Goal: Obtain resource: Obtain resource

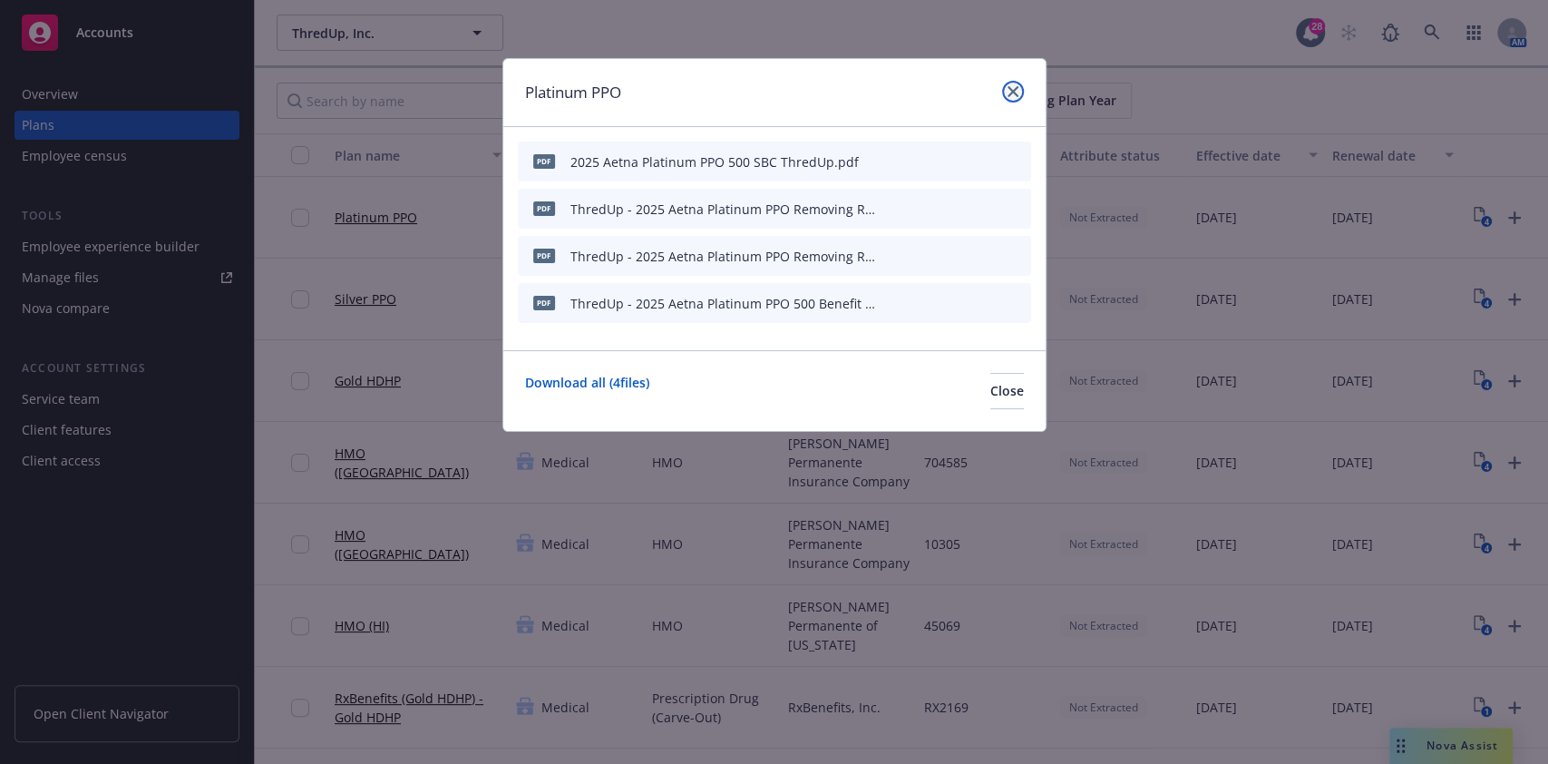
click at [1010, 97] on link "close" at bounding box center [1013, 92] width 22 height 22
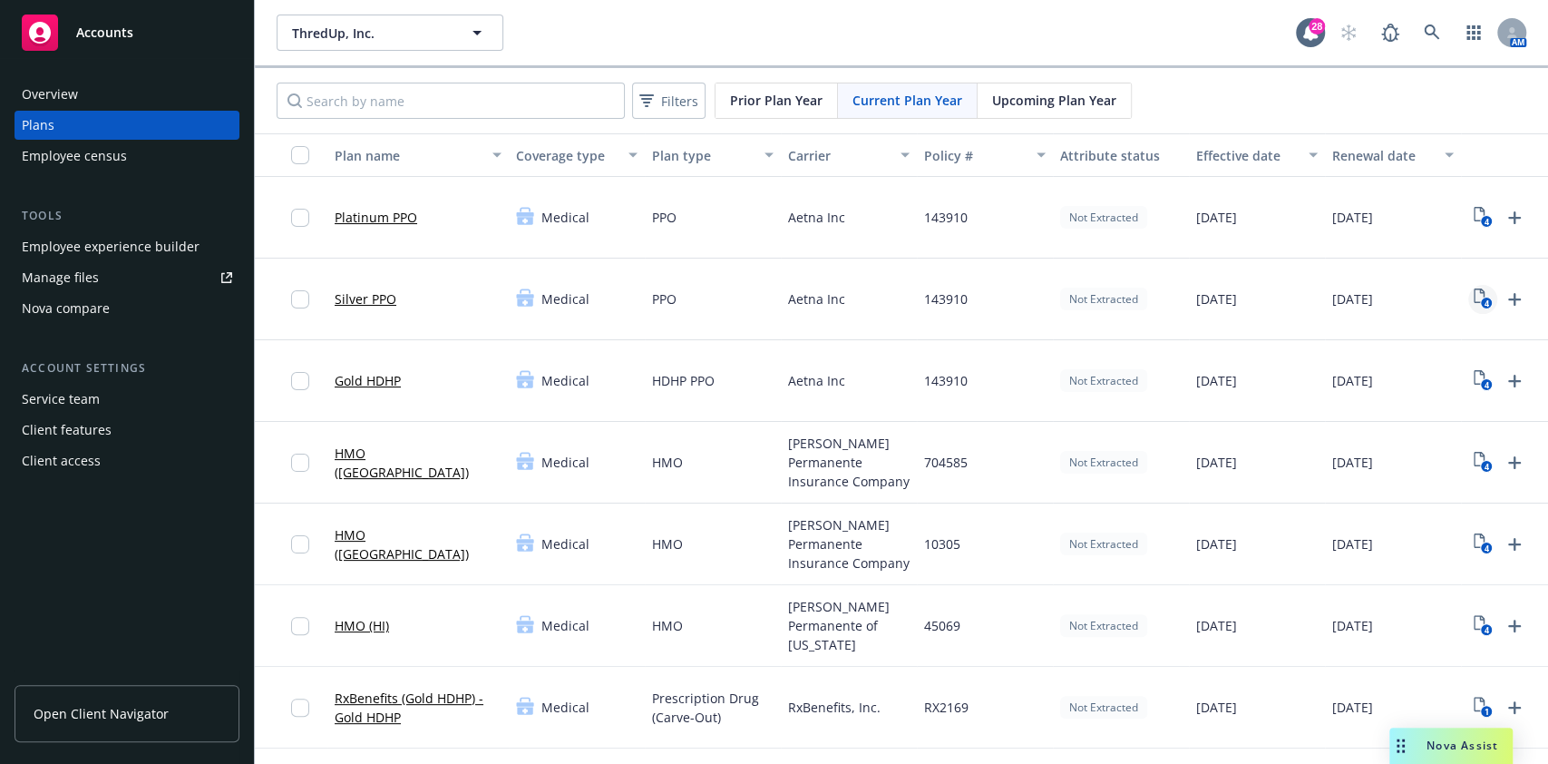
click at [1488, 298] on text "4" at bounding box center [1486, 304] width 5 height 12
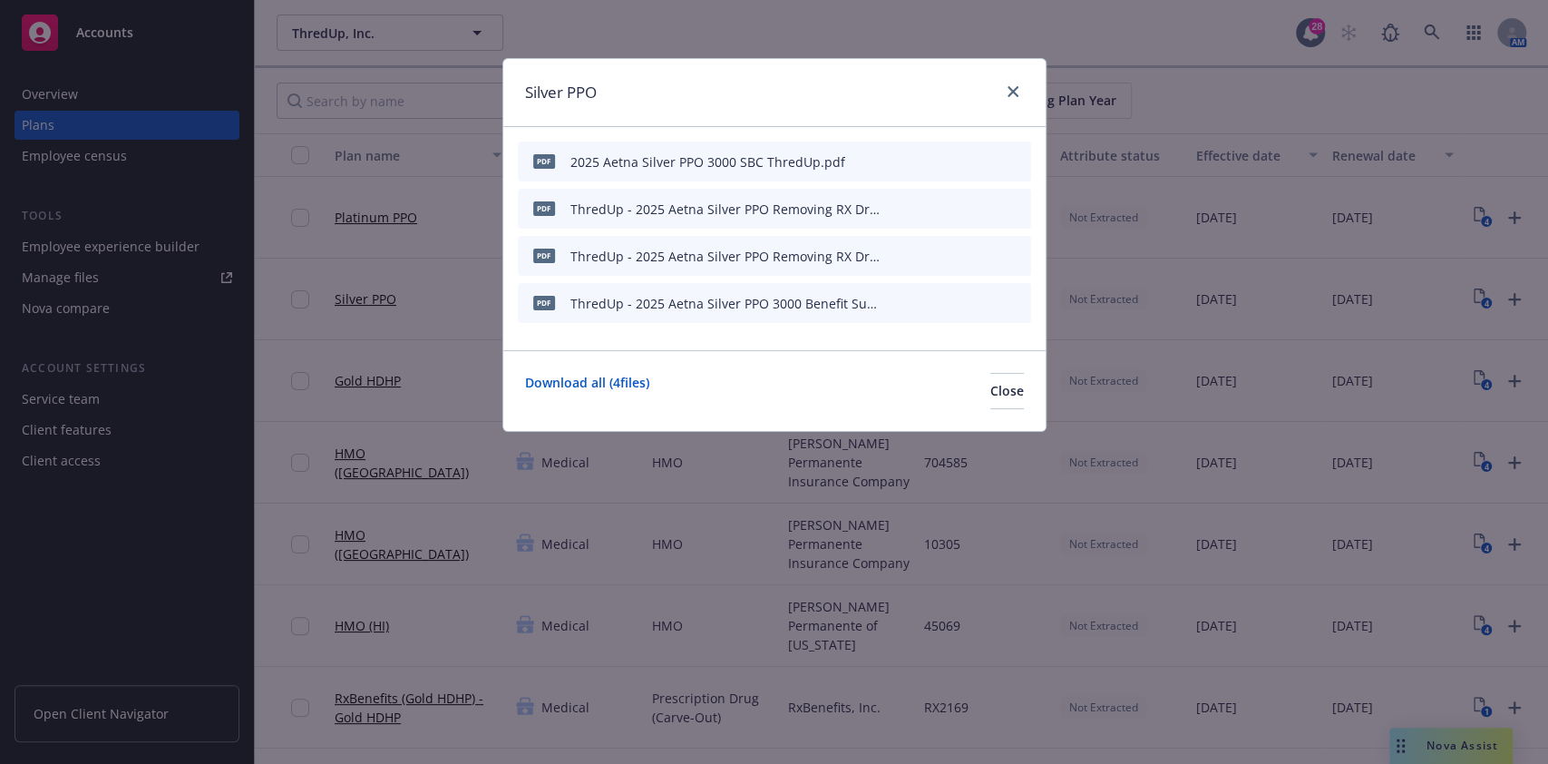
click at [991, 166] on button at bounding box center [987, 162] width 16 height 26
click at [984, 162] on icon "preview file" at bounding box center [985, 160] width 16 height 13
click at [1013, 81] on link "close" at bounding box center [1013, 92] width 22 height 22
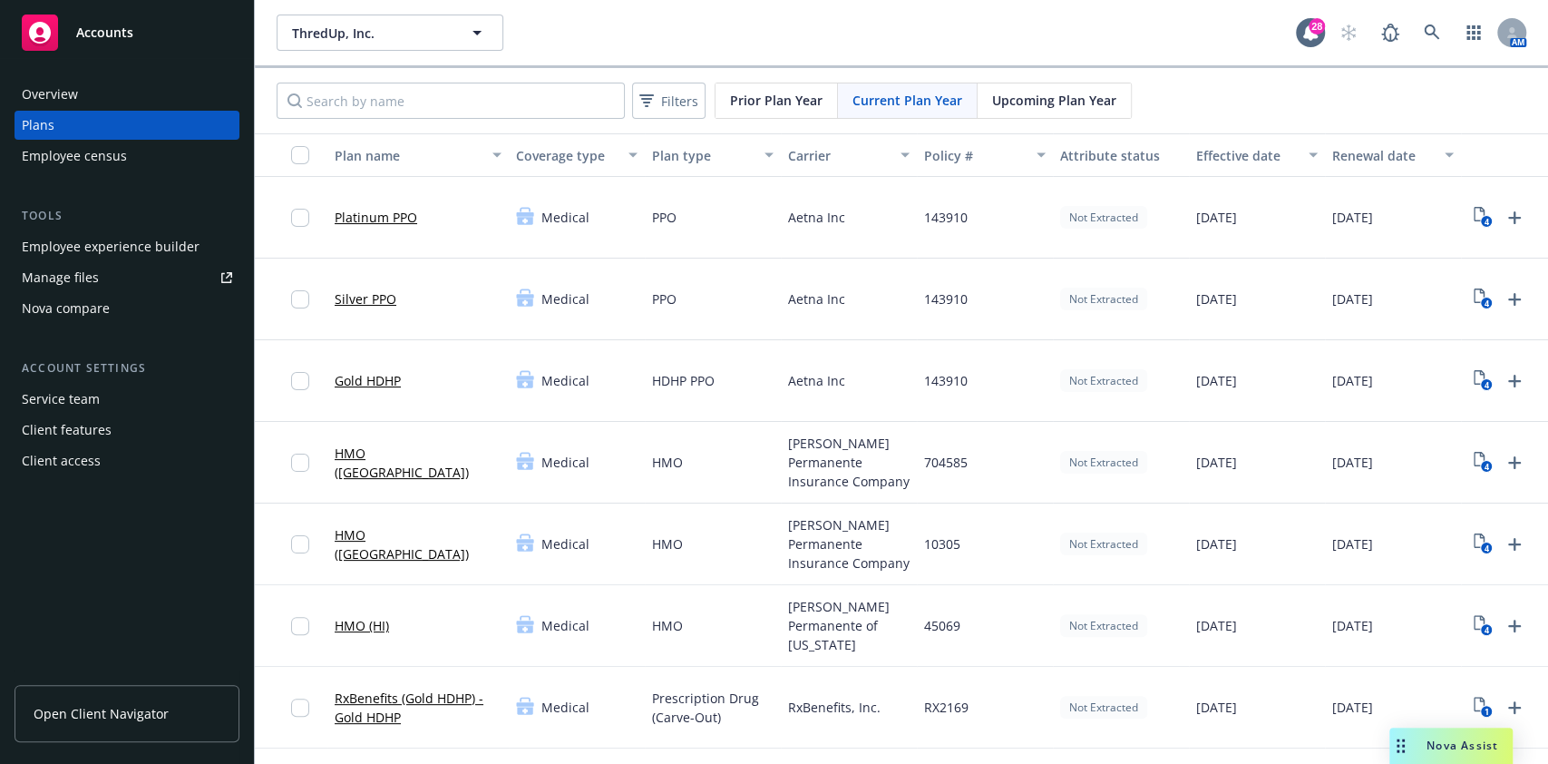
click at [764, 105] on span "Prior Plan Year" at bounding box center [776, 100] width 93 height 19
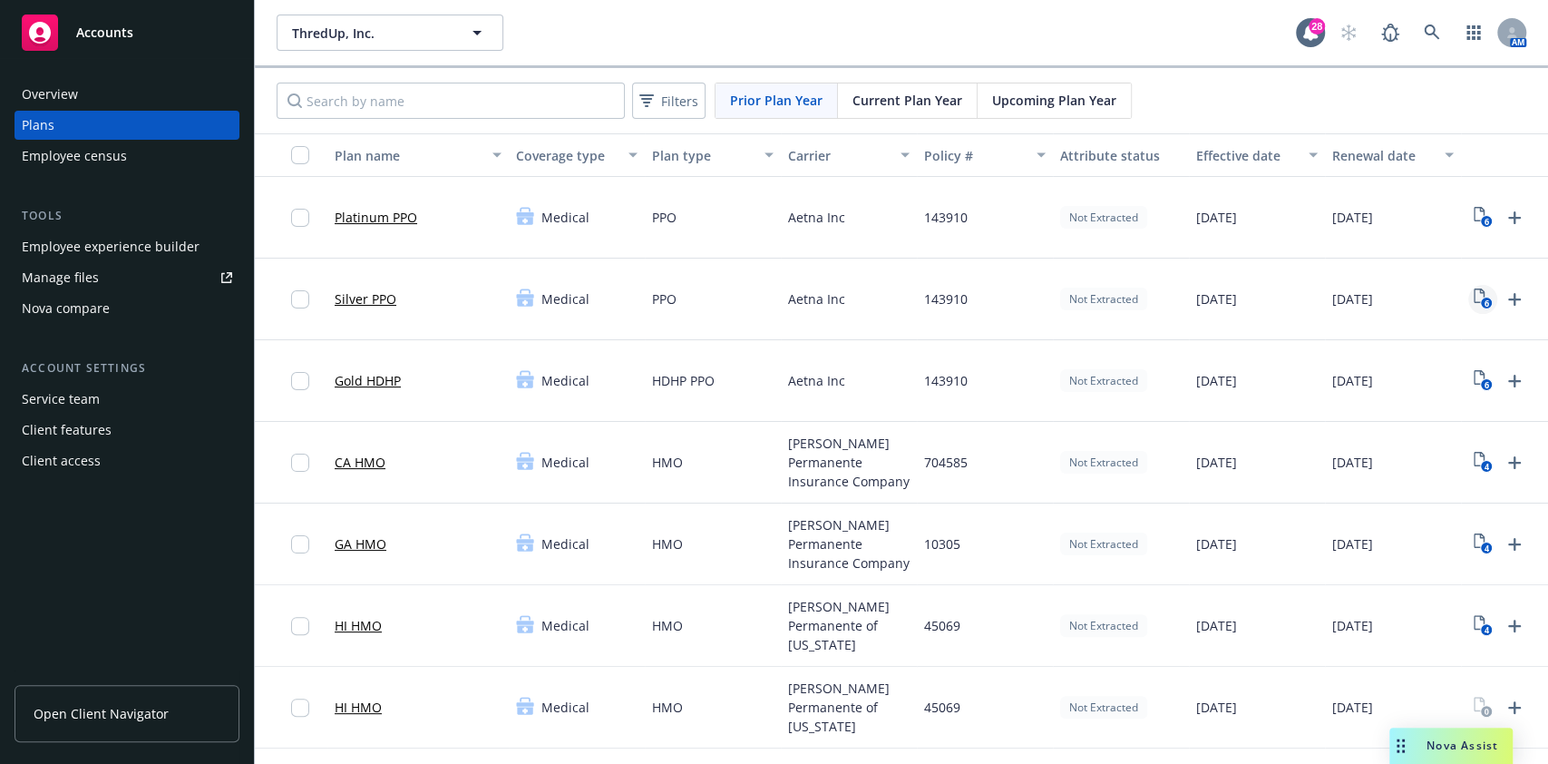
click at [1485, 298] on rect "View Plan Documents" at bounding box center [1486, 304] width 12 height 12
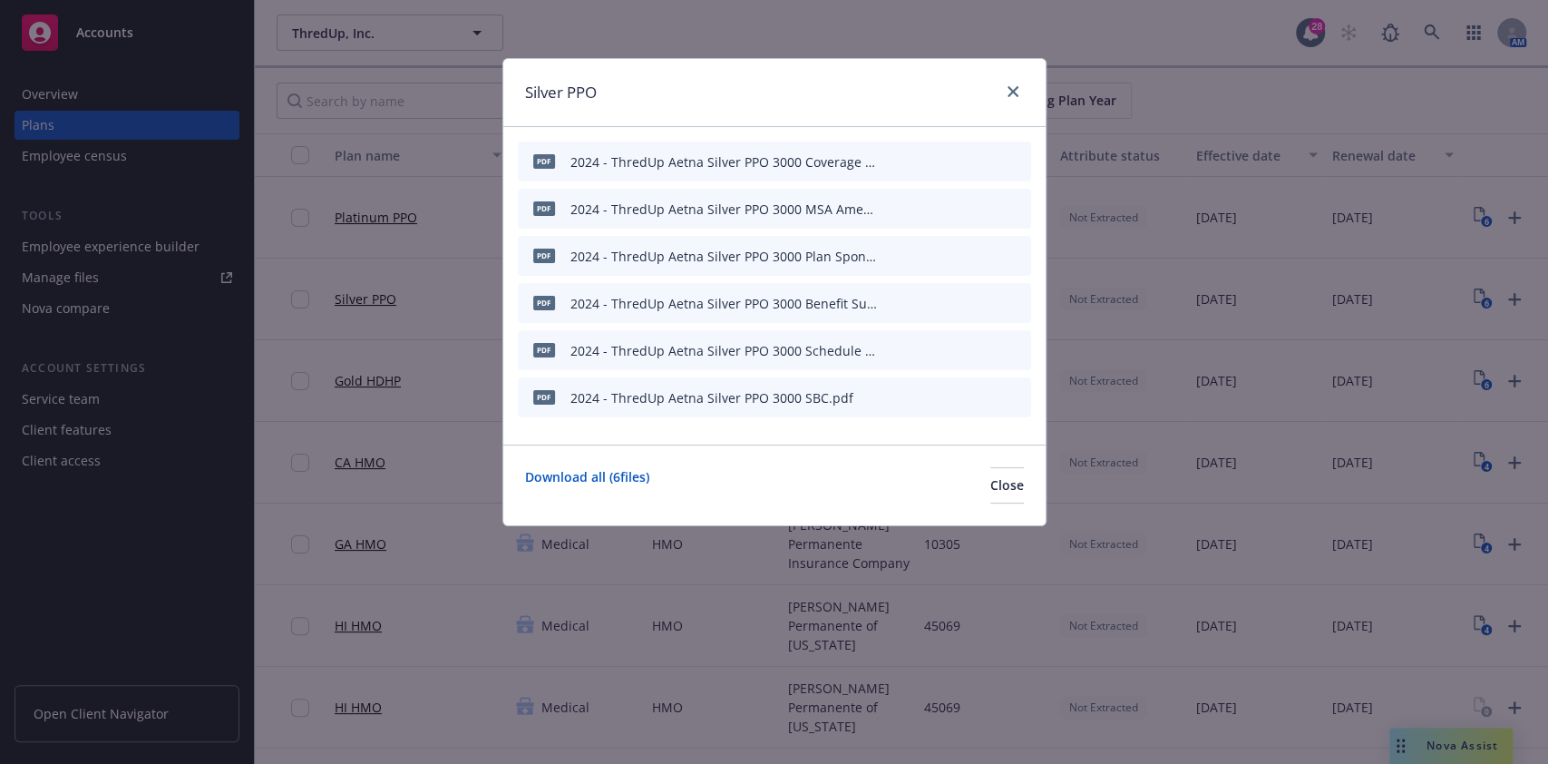
click at [991, 399] on icon "preview file" at bounding box center [985, 396] width 16 height 13
click at [1008, 91] on icon "close" at bounding box center [1013, 91] width 11 height 11
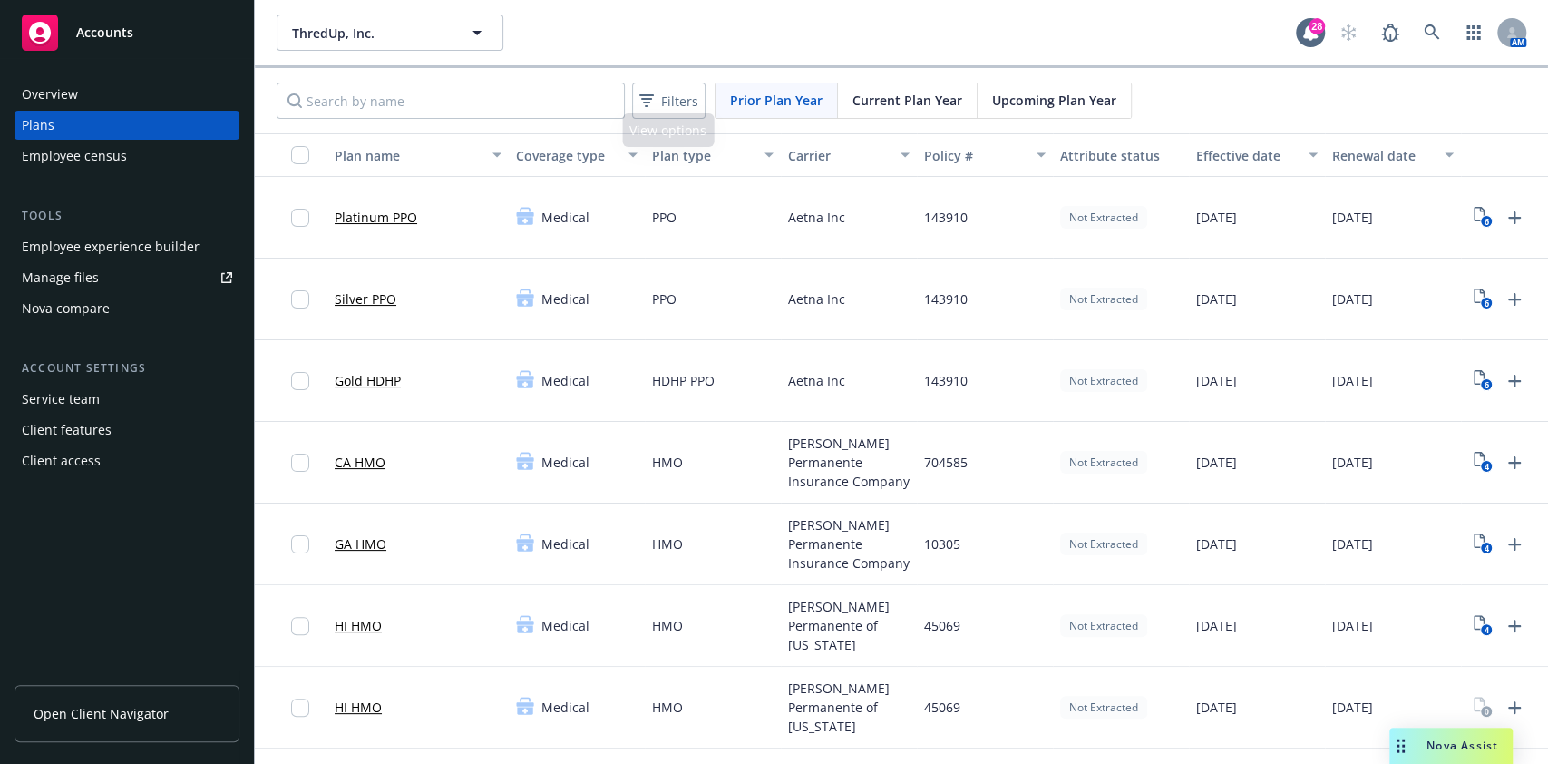
click at [758, 102] on span "Prior Plan Year" at bounding box center [776, 100] width 93 height 19
click at [776, 113] on div "Prior Plan Year" at bounding box center [777, 100] width 122 height 34
click at [917, 101] on span "Current Plan Year" at bounding box center [908, 100] width 110 height 19
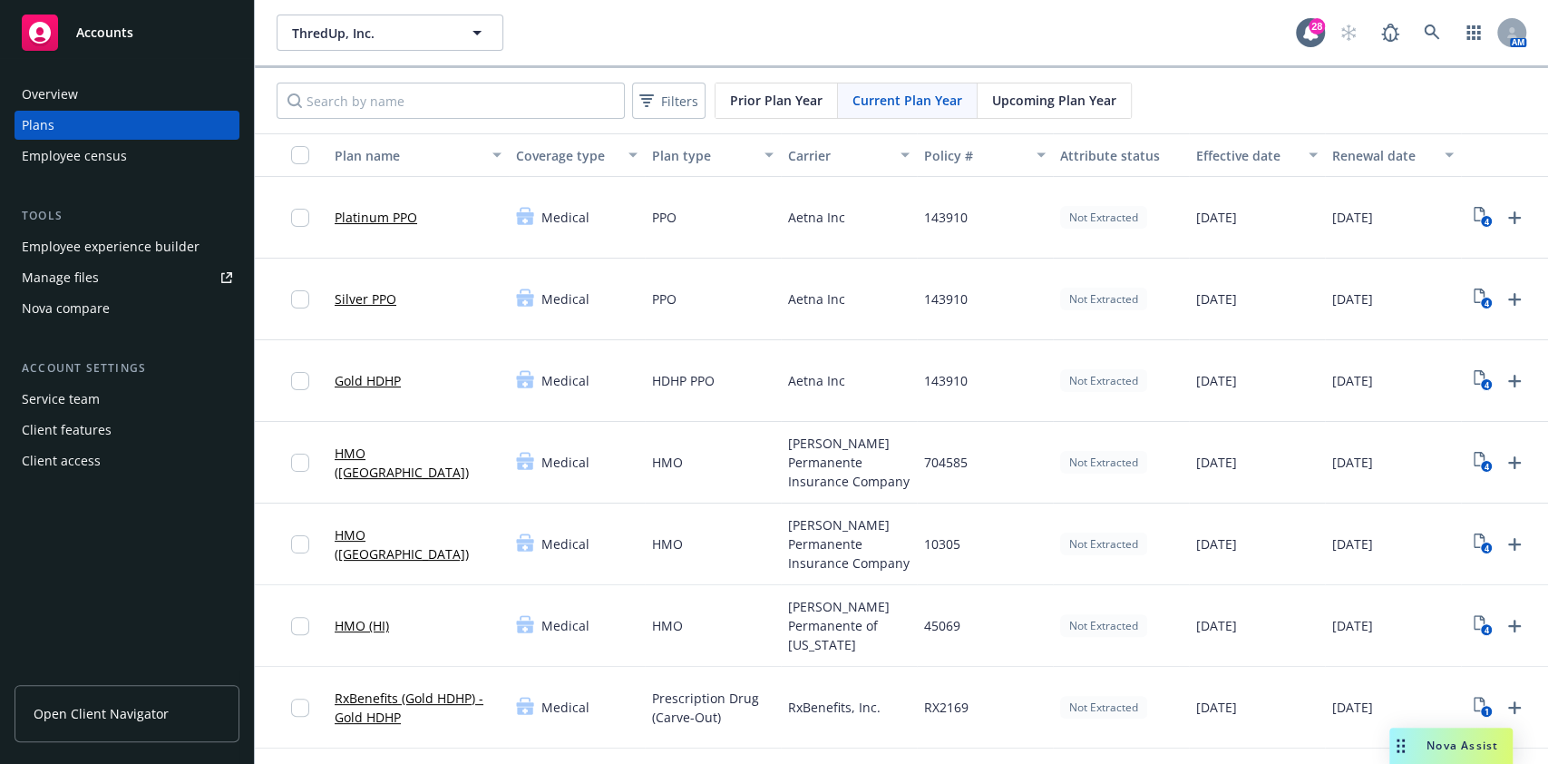
click at [1466, 308] on div "4" at bounding box center [1529, 300] width 136 height 82
click at [1477, 289] on icon "4" at bounding box center [1483, 298] width 19 height 21
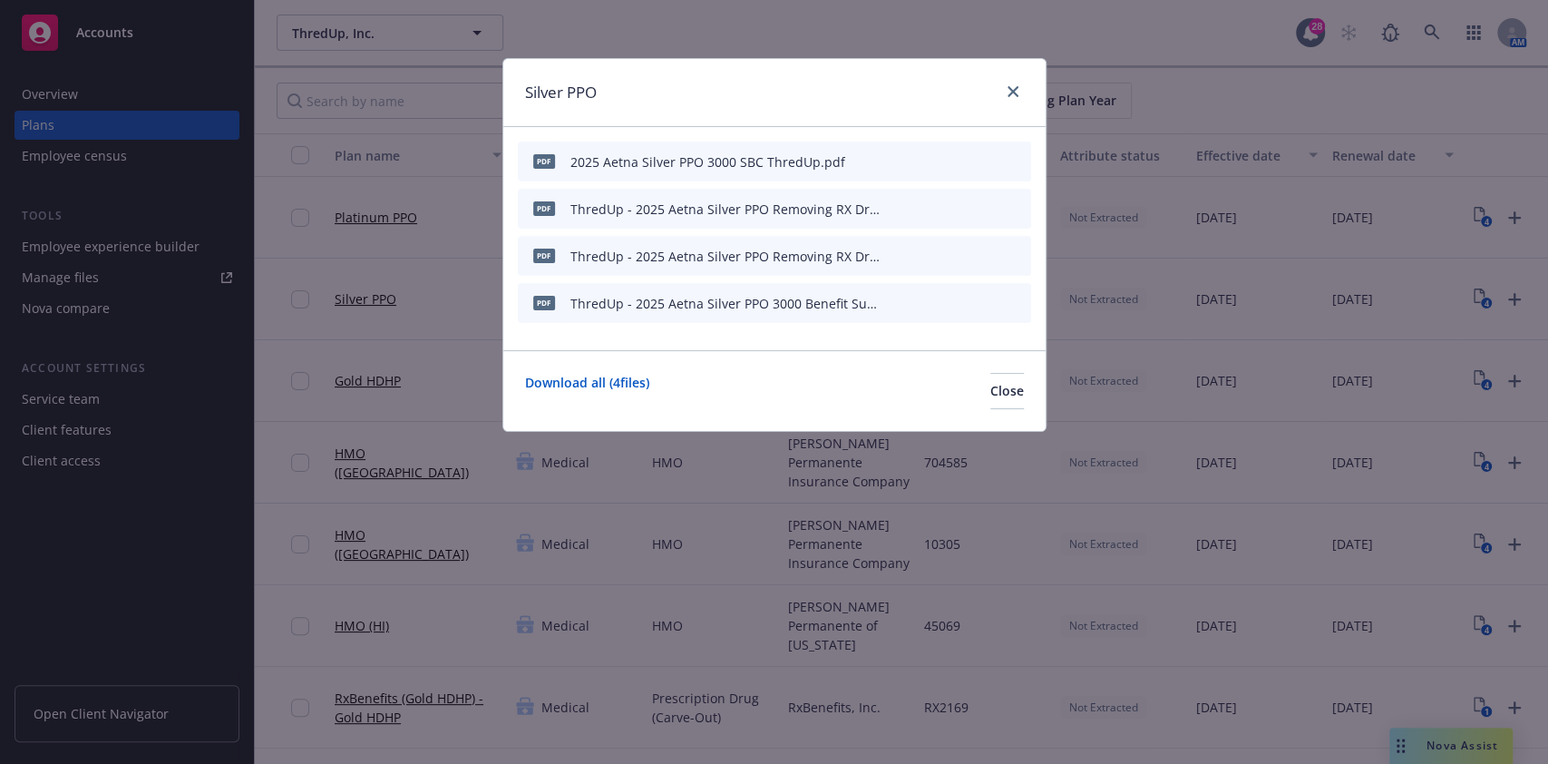
drag, startPoint x: 990, startPoint y: 161, endPoint x: 974, endPoint y: 174, distance: 20.0
click at [987, 161] on icon "preview file" at bounding box center [985, 160] width 16 height 13
drag, startPoint x: 1023, startPoint y: 103, endPoint x: 1005, endPoint y: 185, distance: 83.6
click at [1022, 103] on div at bounding box center [1009, 93] width 29 height 24
click at [1013, 87] on icon "close" at bounding box center [1013, 91] width 11 height 11
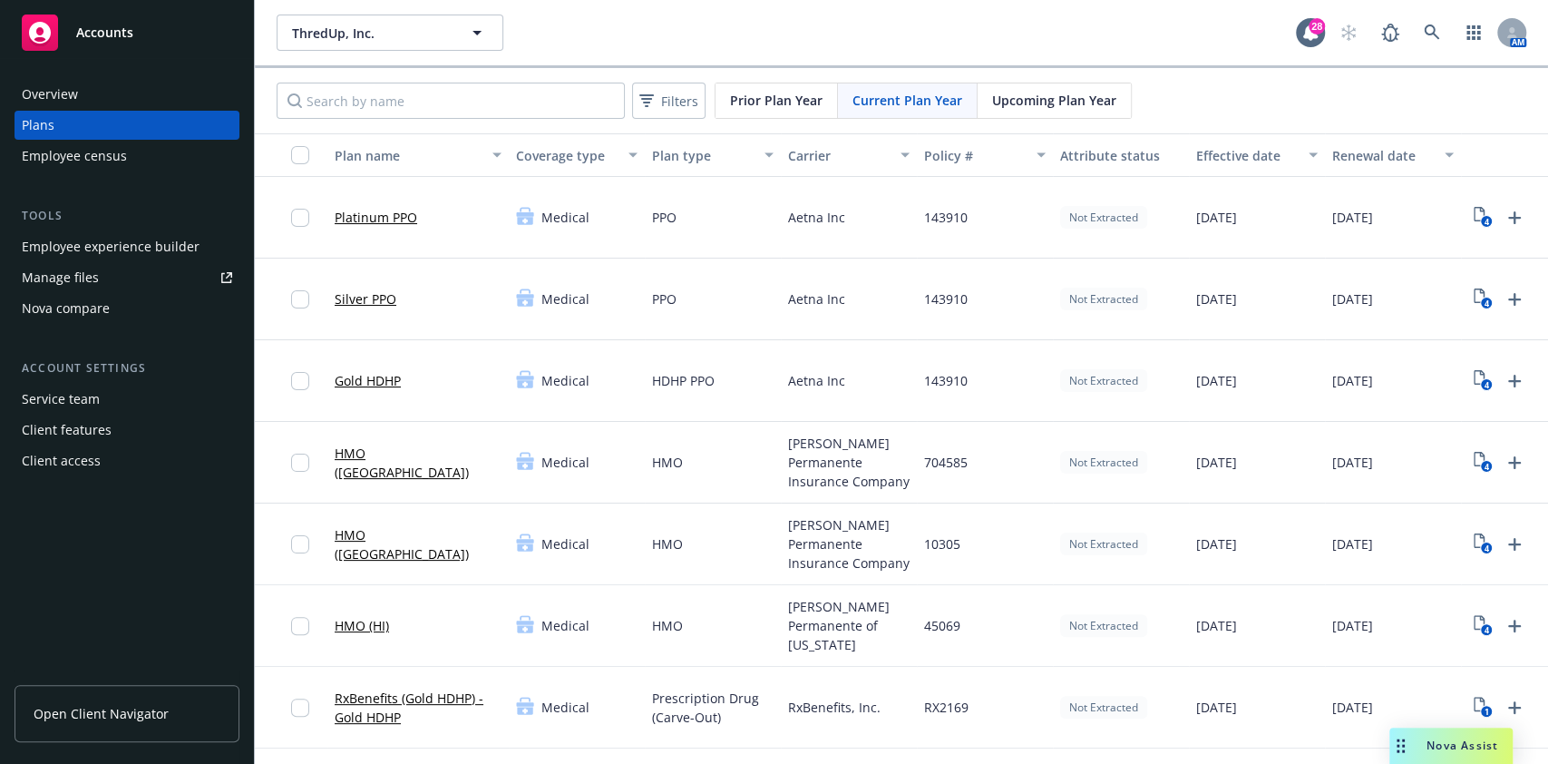
click at [885, 91] on span "Current Plan Year" at bounding box center [908, 100] width 110 height 19
click at [682, 97] on span "Filters" at bounding box center [679, 101] width 37 height 19
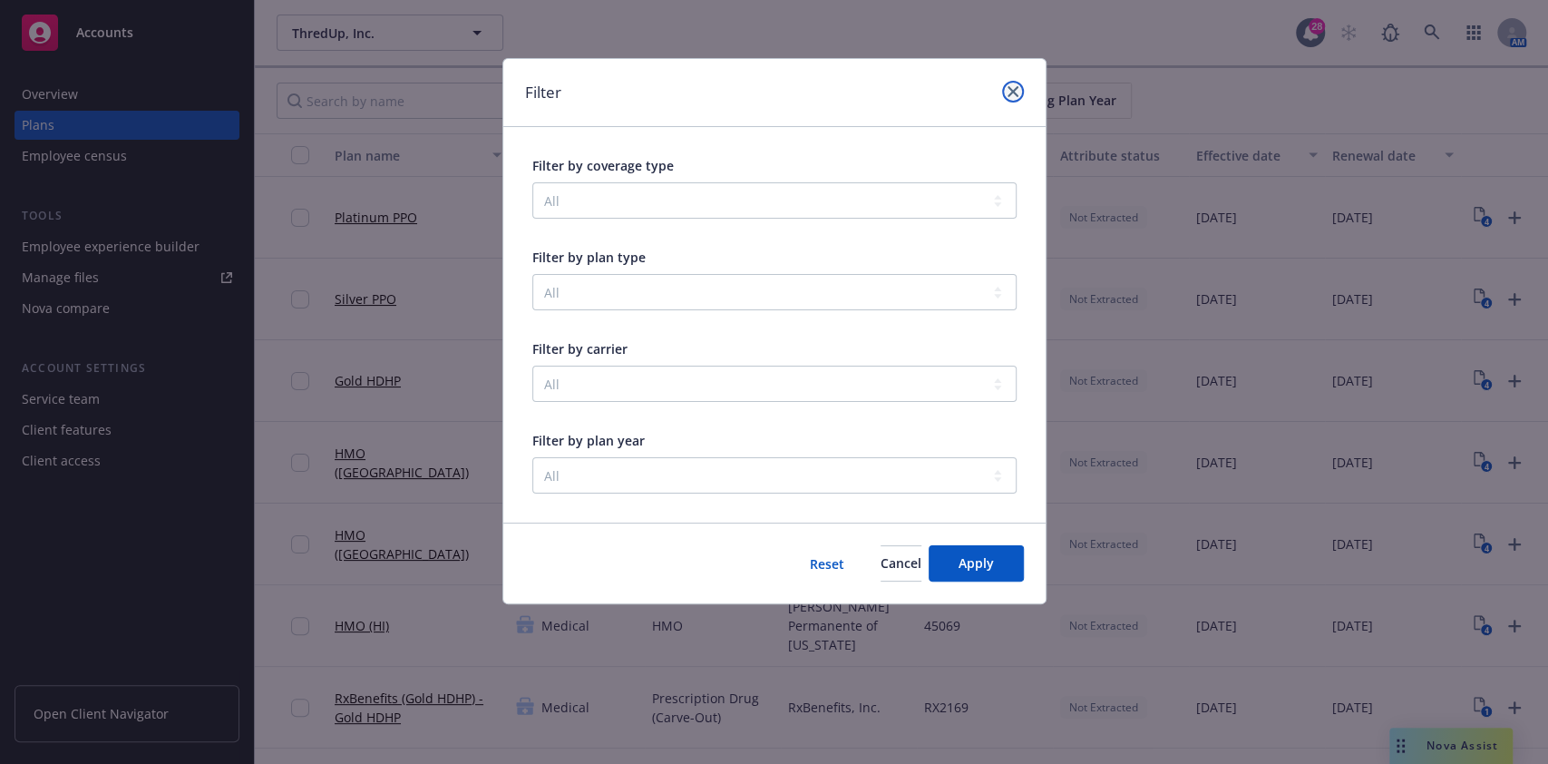
click at [1020, 98] on link "close" at bounding box center [1013, 92] width 22 height 22
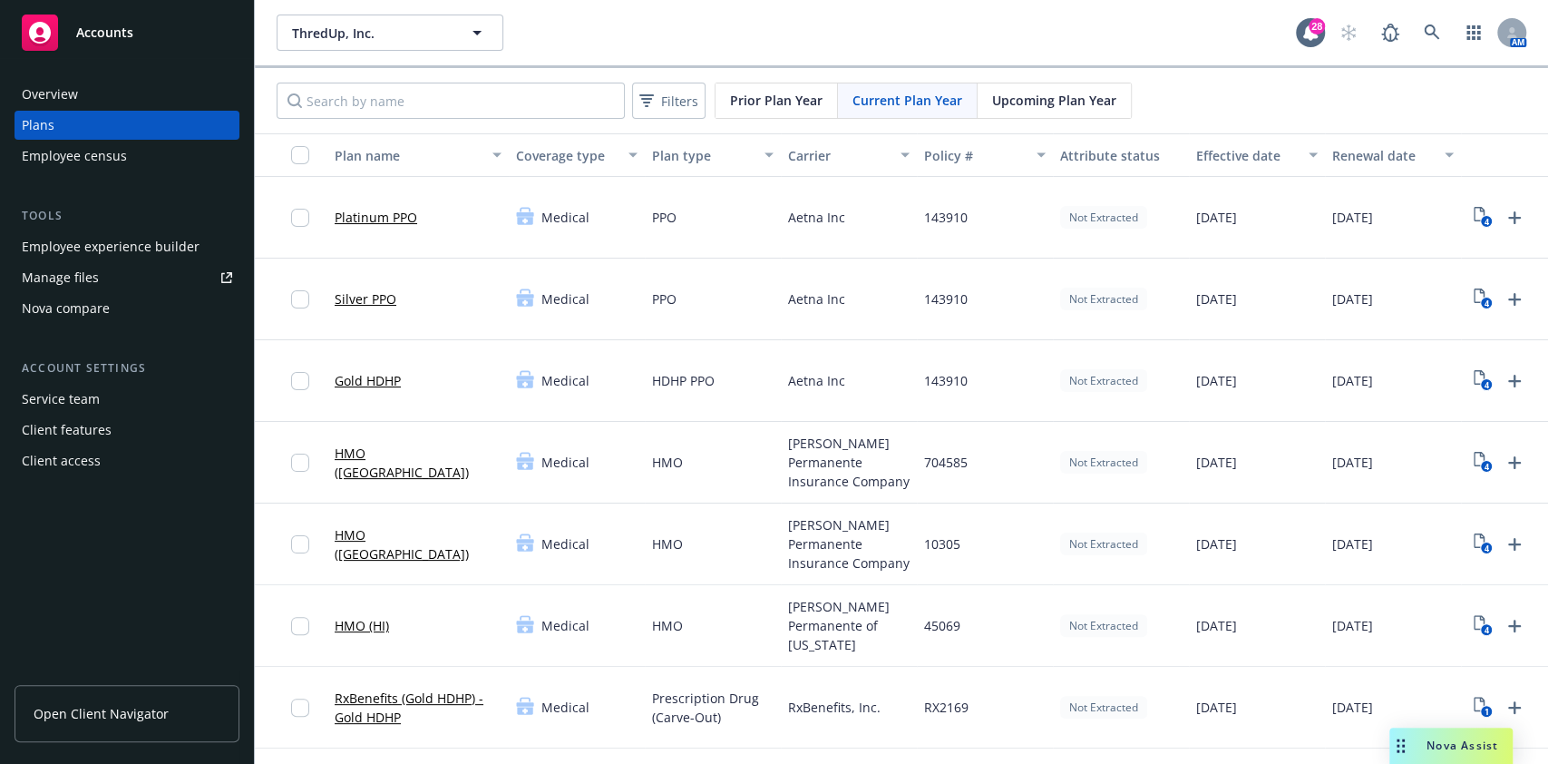
click at [747, 98] on span "Prior Plan Year" at bounding box center [776, 100] width 93 height 19
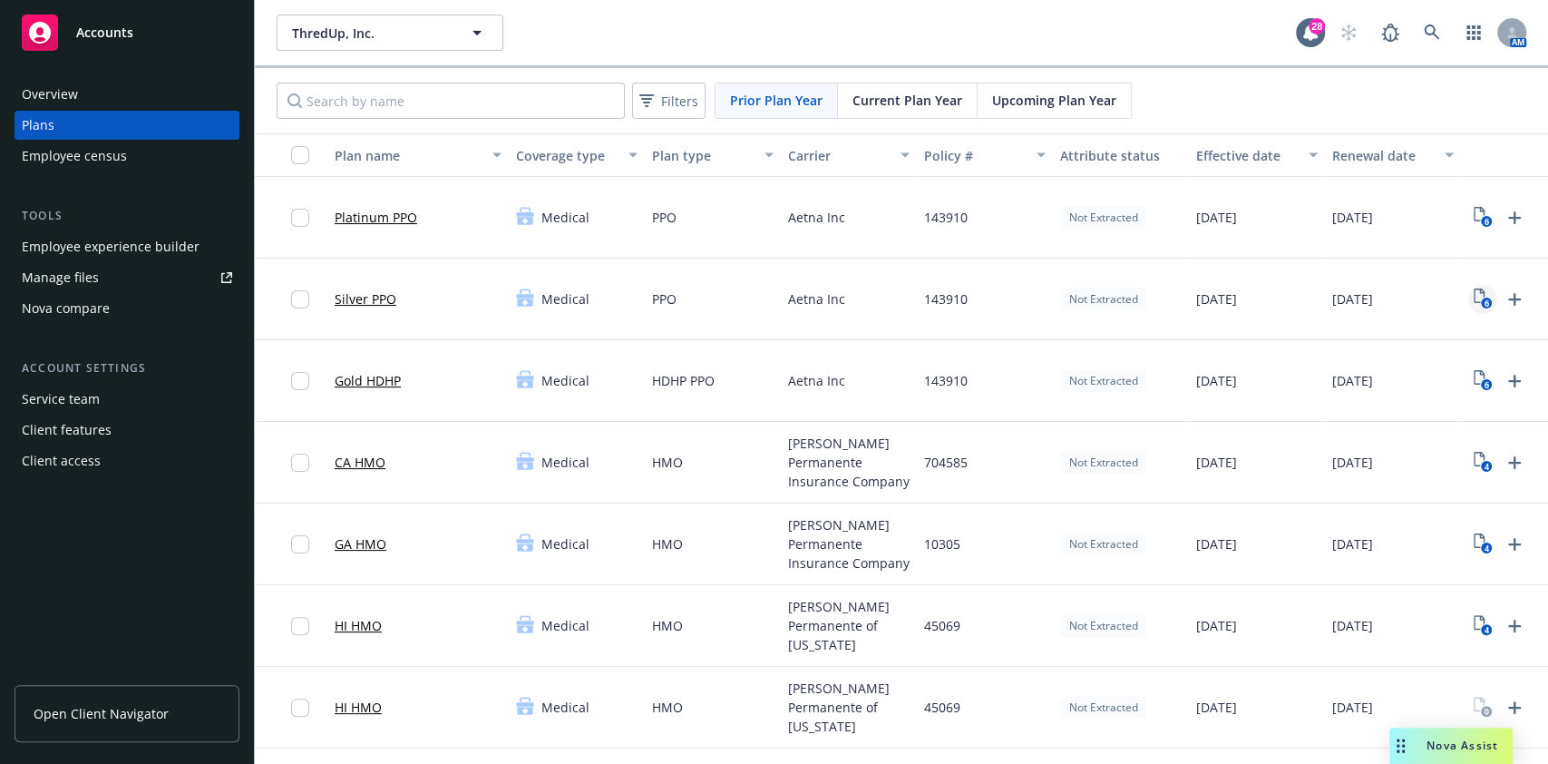
click at [1486, 302] on text "6" at bounding box center [1486, 304] width 5 height 12
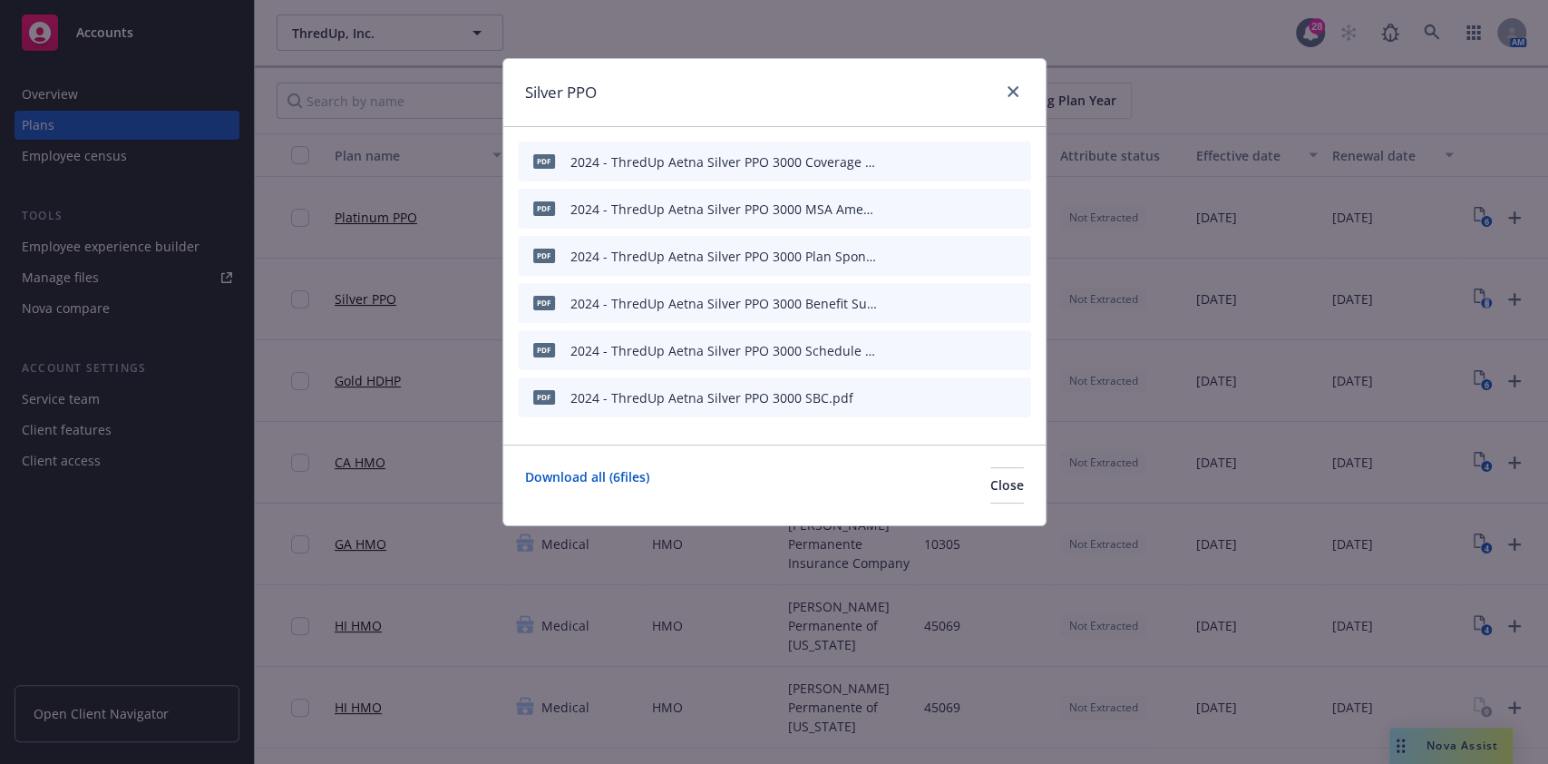
click at [981, 386] on button at bounding box center [987, 398] width 16 height 26
click at [984, 397] on icon "preview file" at bounding box center [985, 396] width 16 height 13
click at [1016, 83] on link "close" at bounding box center [1013, 92] width 22 height 22
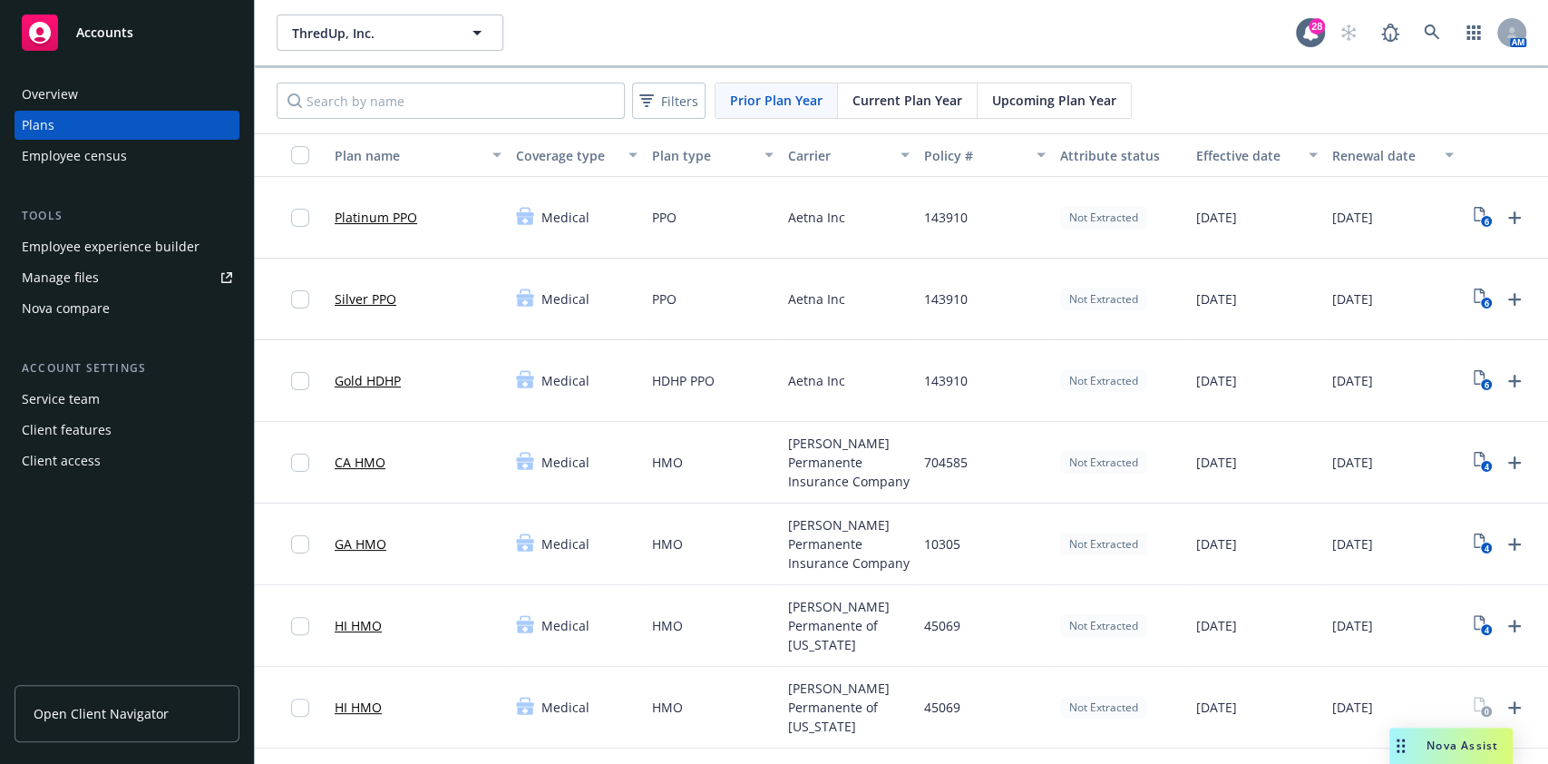
click at [872, 123] on div "Filters Prior Plan Year Current Plan Year Upcoming Plan Year" at bounding box center [901, 100] width 1293 height 65
click at [883, 108] on span "Current Plan Year" at bounding box center [908, 100] width 110 height 19
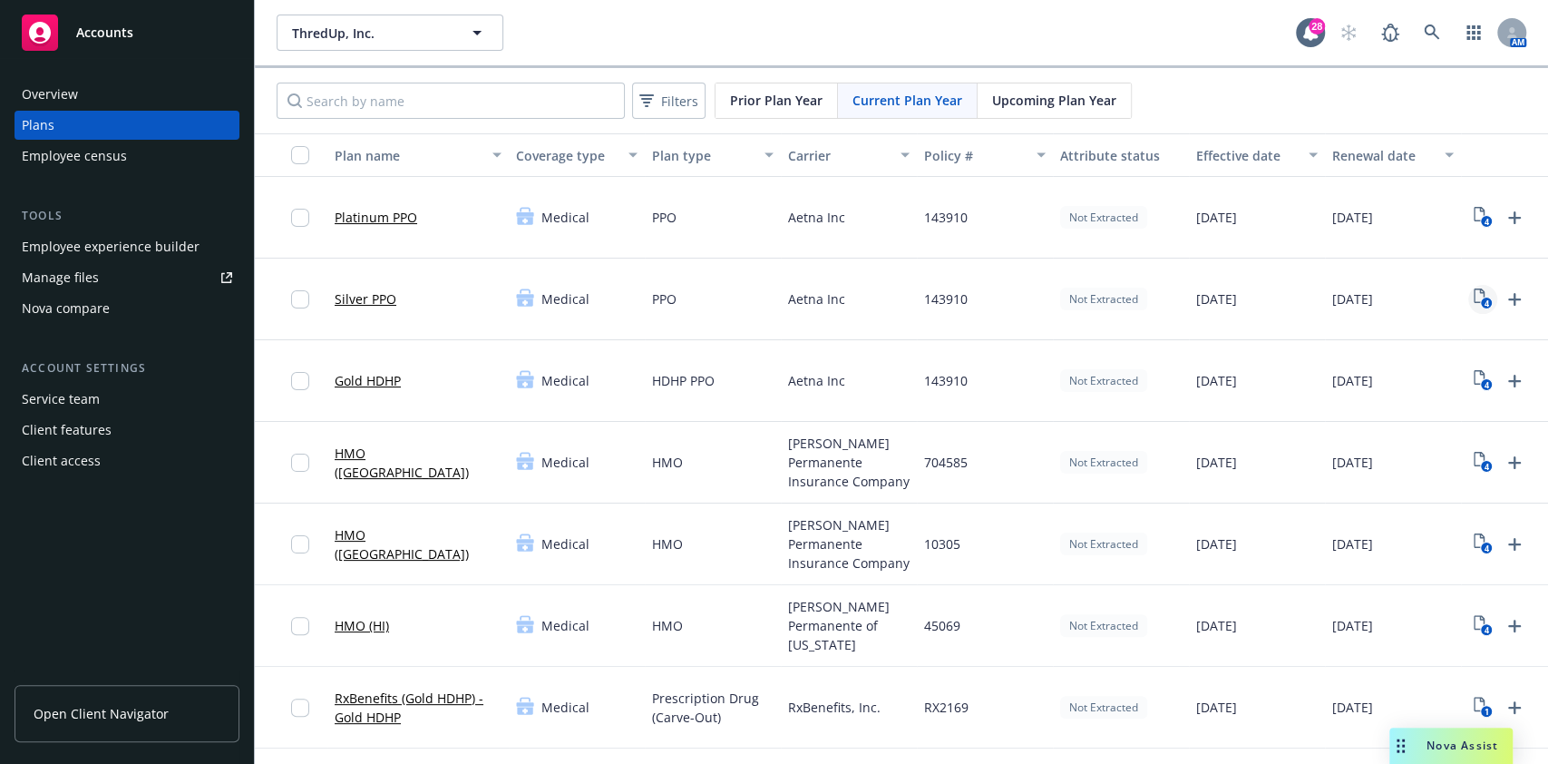
click at [1480, 287] on link "4" at bounding box center [1483, 299] width 29 height 29
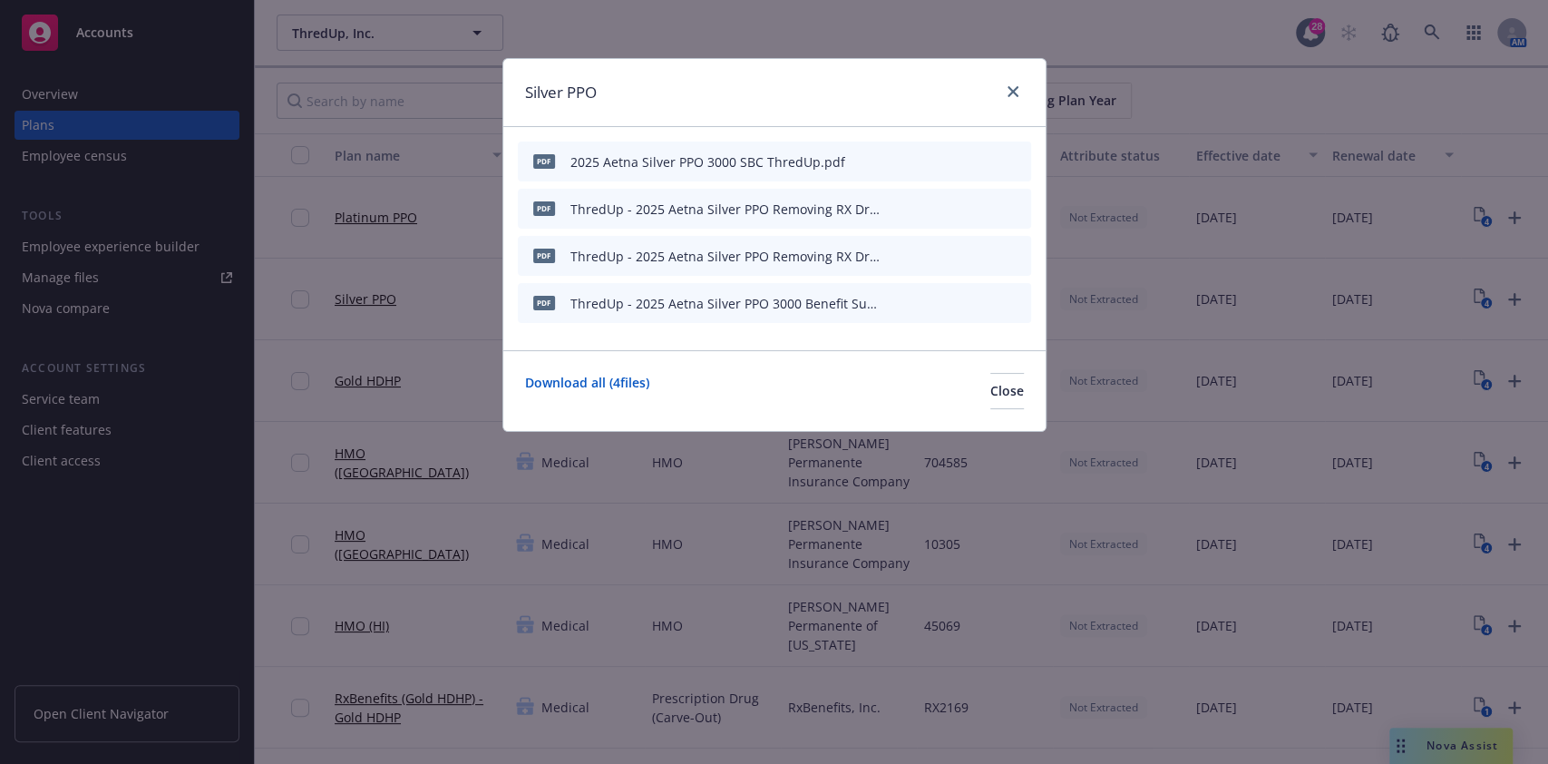
click at [986, 154] on icon "preview file" at bounding box center [985, 160] width 16 height 13
click at [991, 305] on icon "preview file" at bounding box center [985, 302] width 16 height 13
click at [1012, 83] on link "close" at bounding box center [1013, 92] width 22 height 22
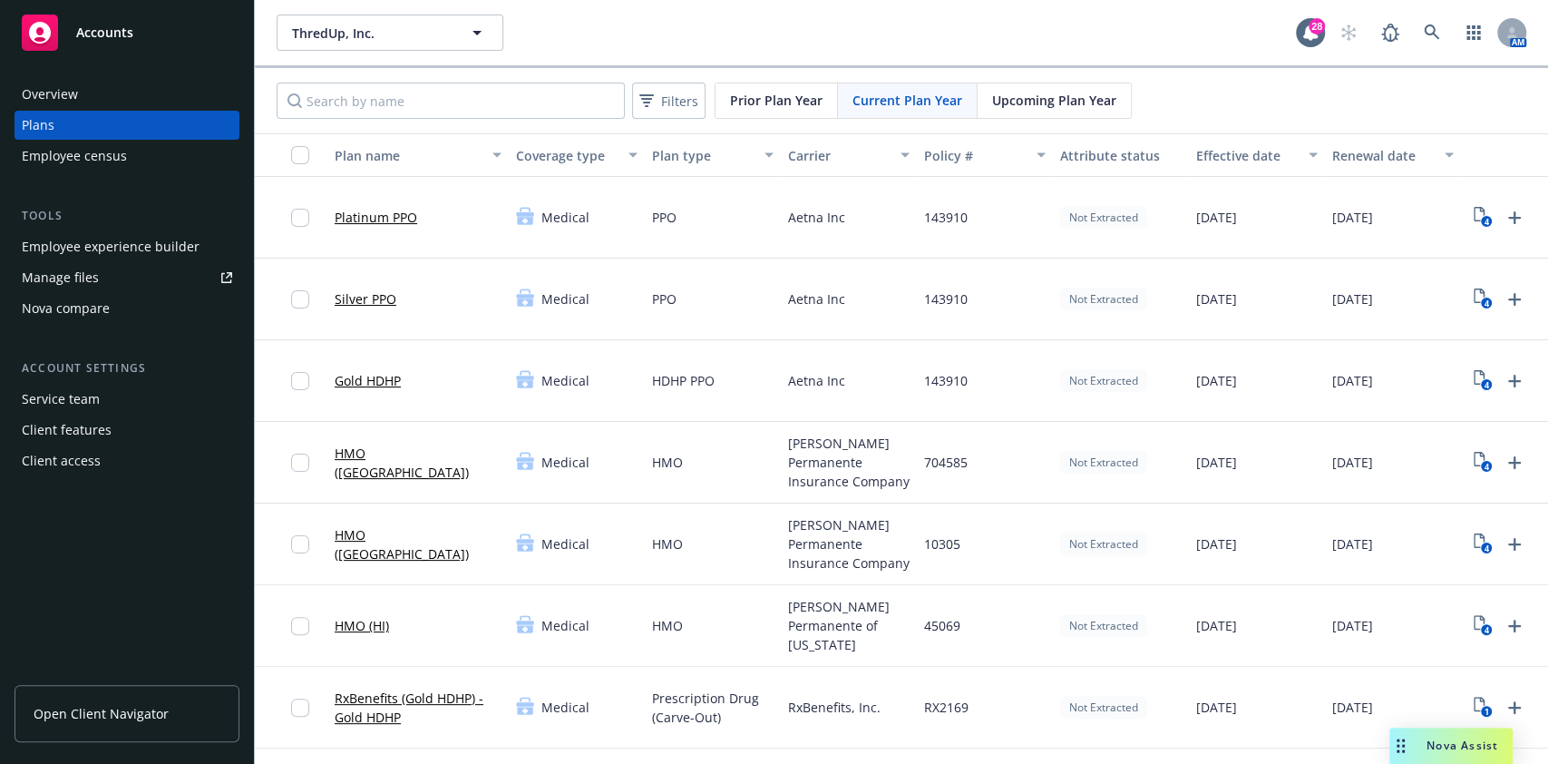
click at [796, 100] on span "Prior Plan Year" at bounding box center [776, 100] width 93 height 19
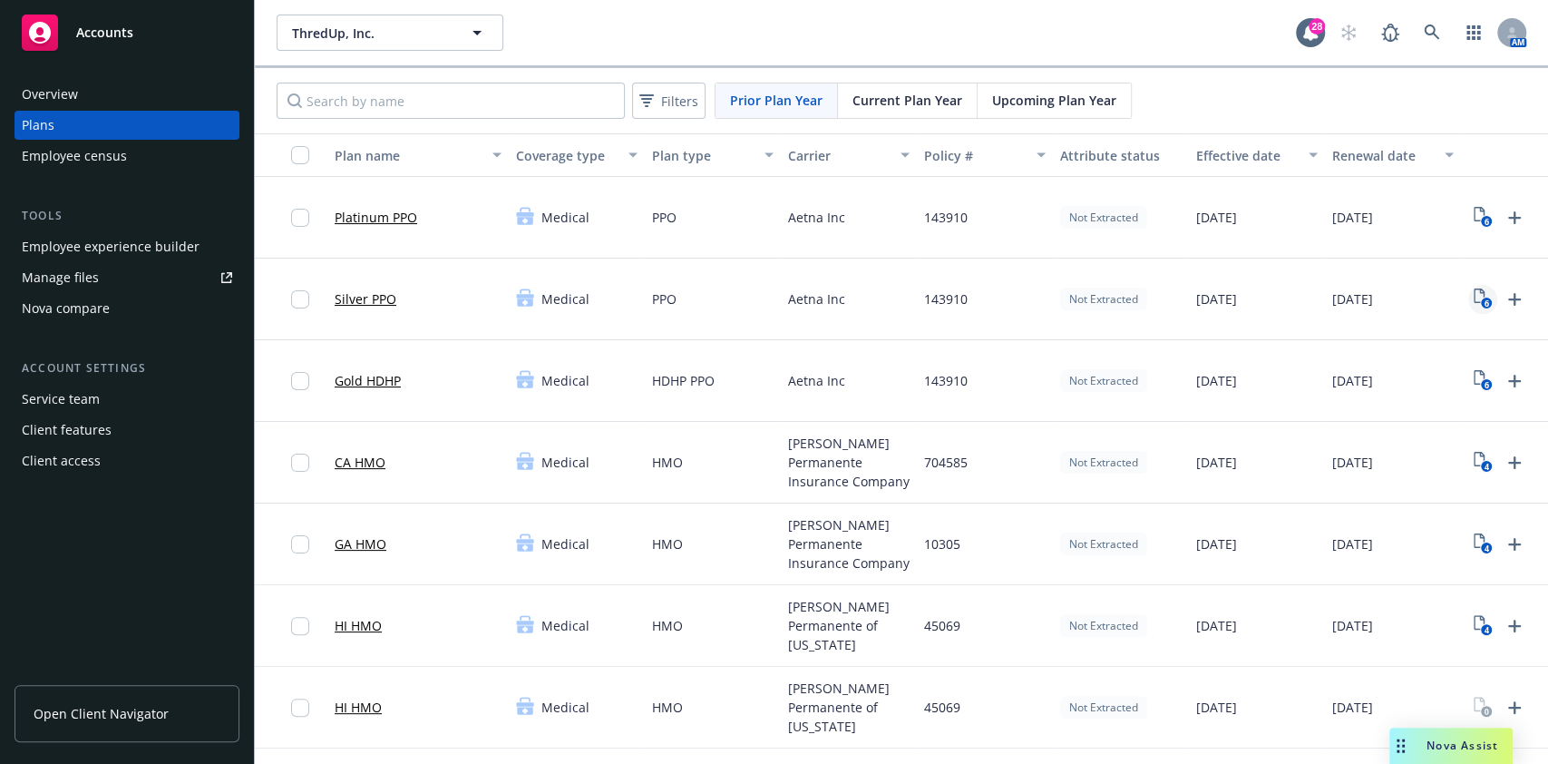
click at [1478, 299] on icon "6" at bounding box center [1483, 298] width 19 height 21
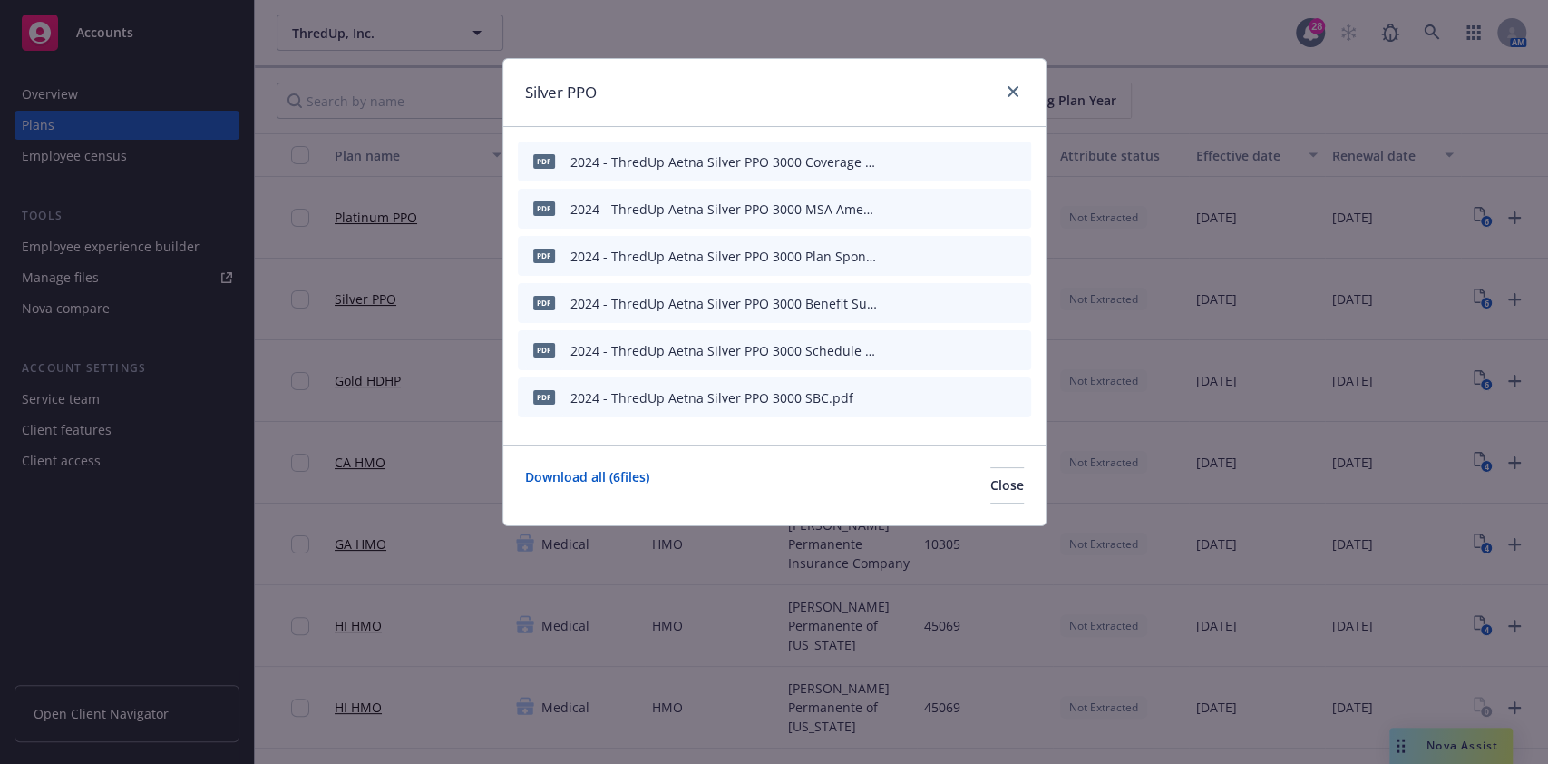
click at [989, 395] on icon "preview file" at bounding box center [985, 396] width 16 height 13
click at [991, 299] on icon "preview file" at bounding box center [985, 302] width 16 height 13
click at [1012, 89] on icon "close" at bounding box center [1013, 91] width 11 height 11
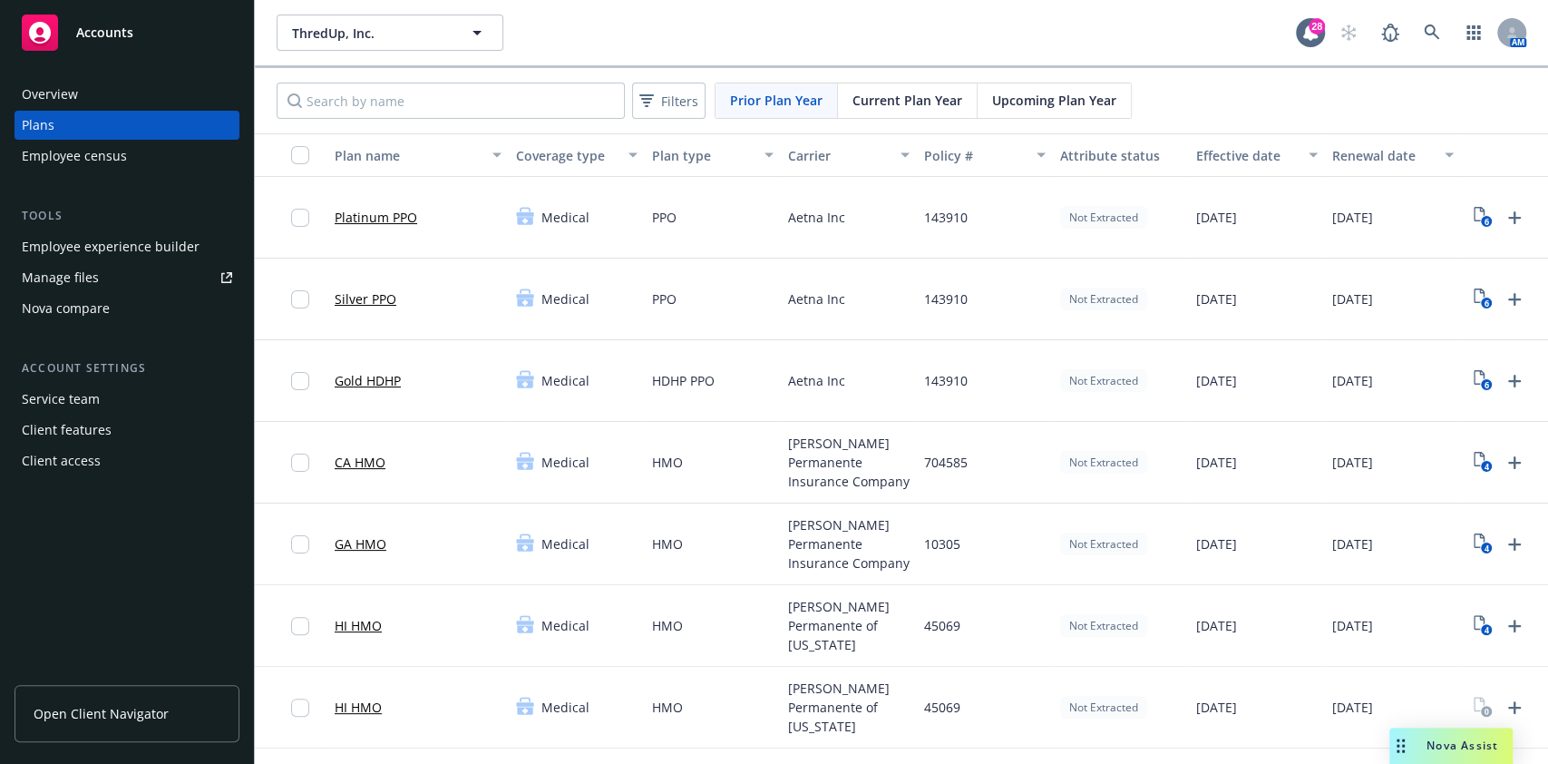
click at [942, 103] on span "Current Plan Year" at bounding box center [908, 100] width 110 height 19
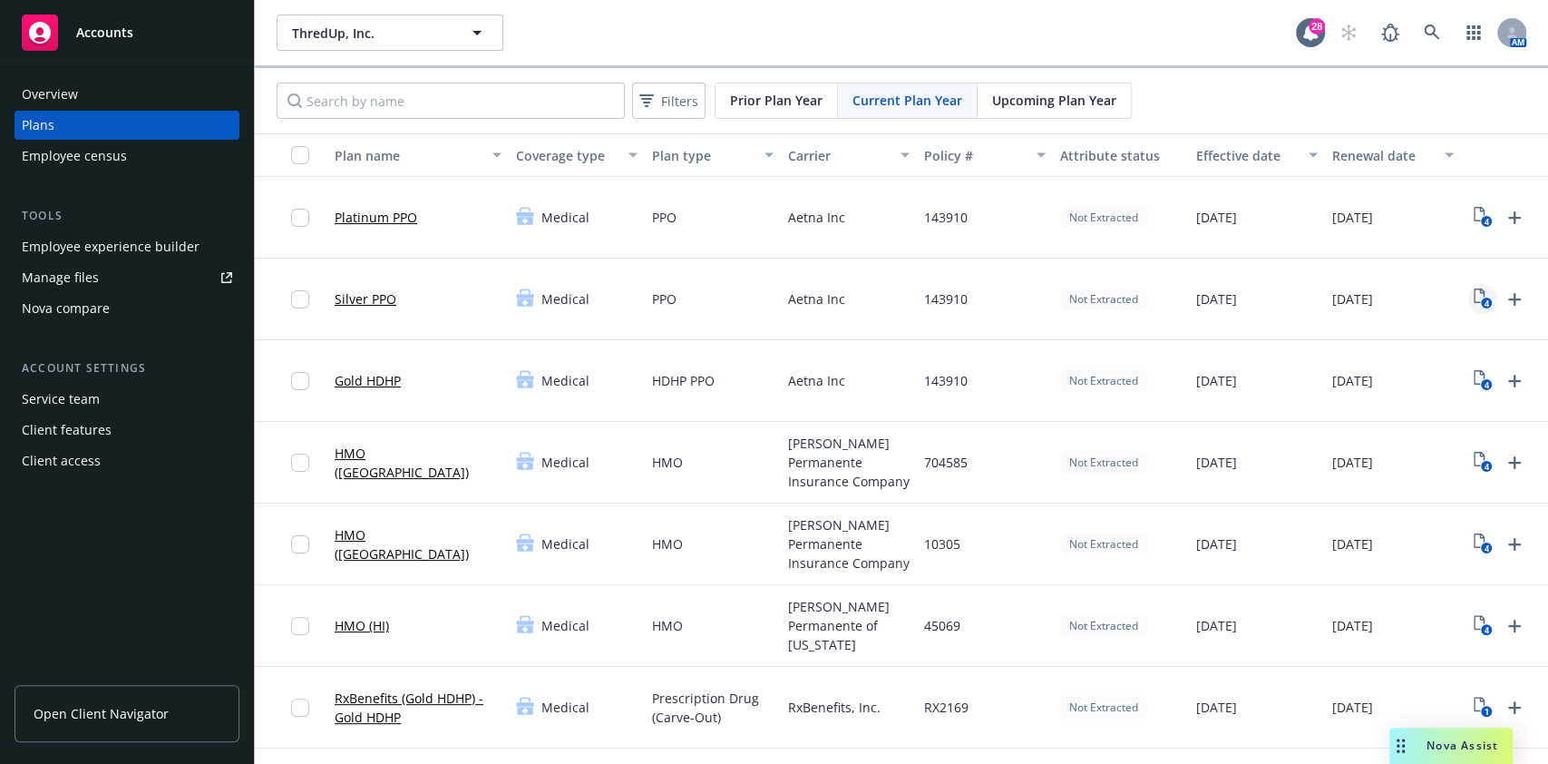
click at [1471, 294] on link "4" at bounding box center [1483, 299] width 29 height 29
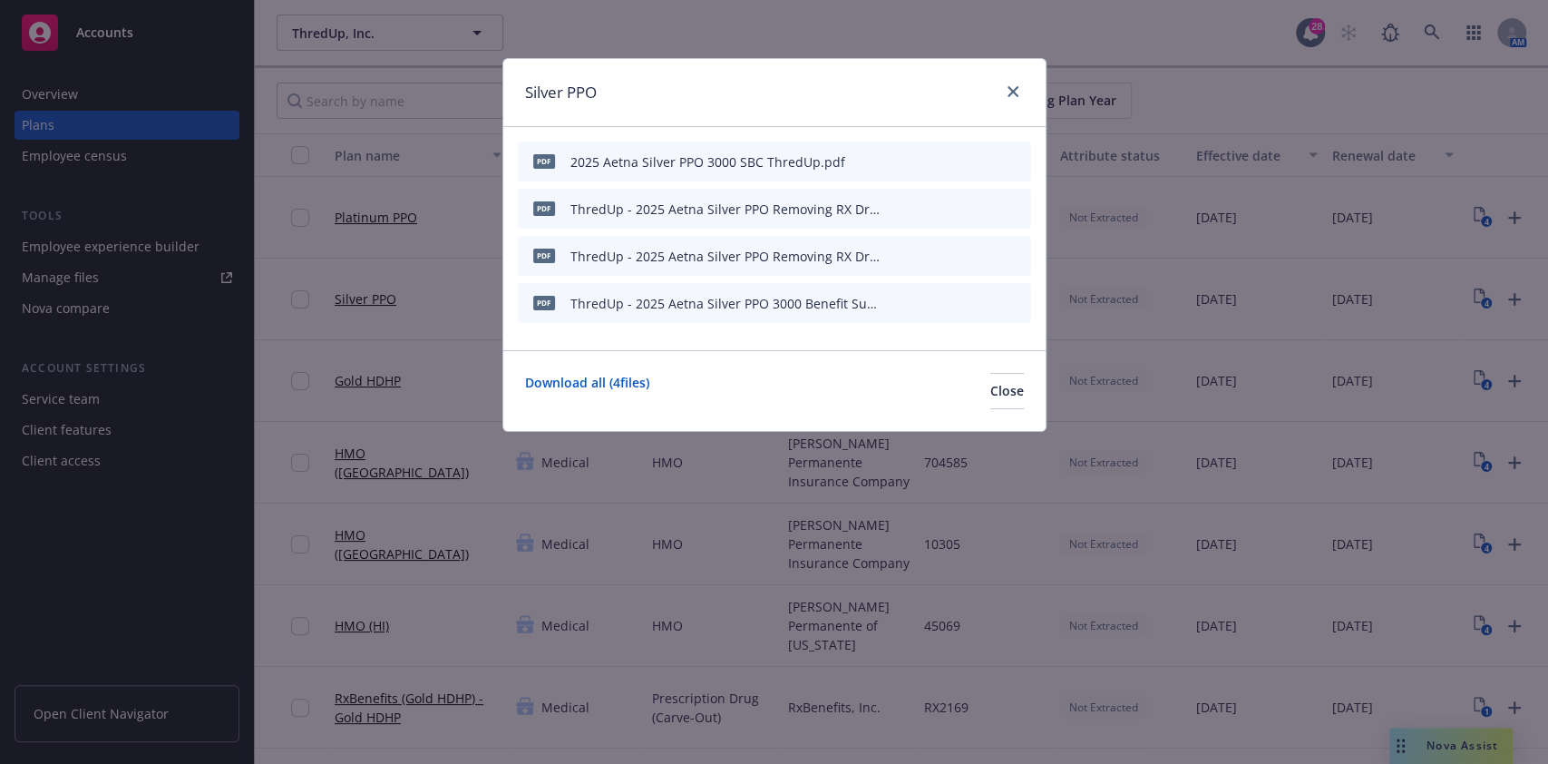
click at [981, 166] on button at bounding box center [987, 162] width 16 height 26
click at [983, 159] on icon "preview file" at bounding box center [985, 160] width 16 height 13
click at [1005, 91] on link "close" at bounding box center [1013, 92] width 22 height 22
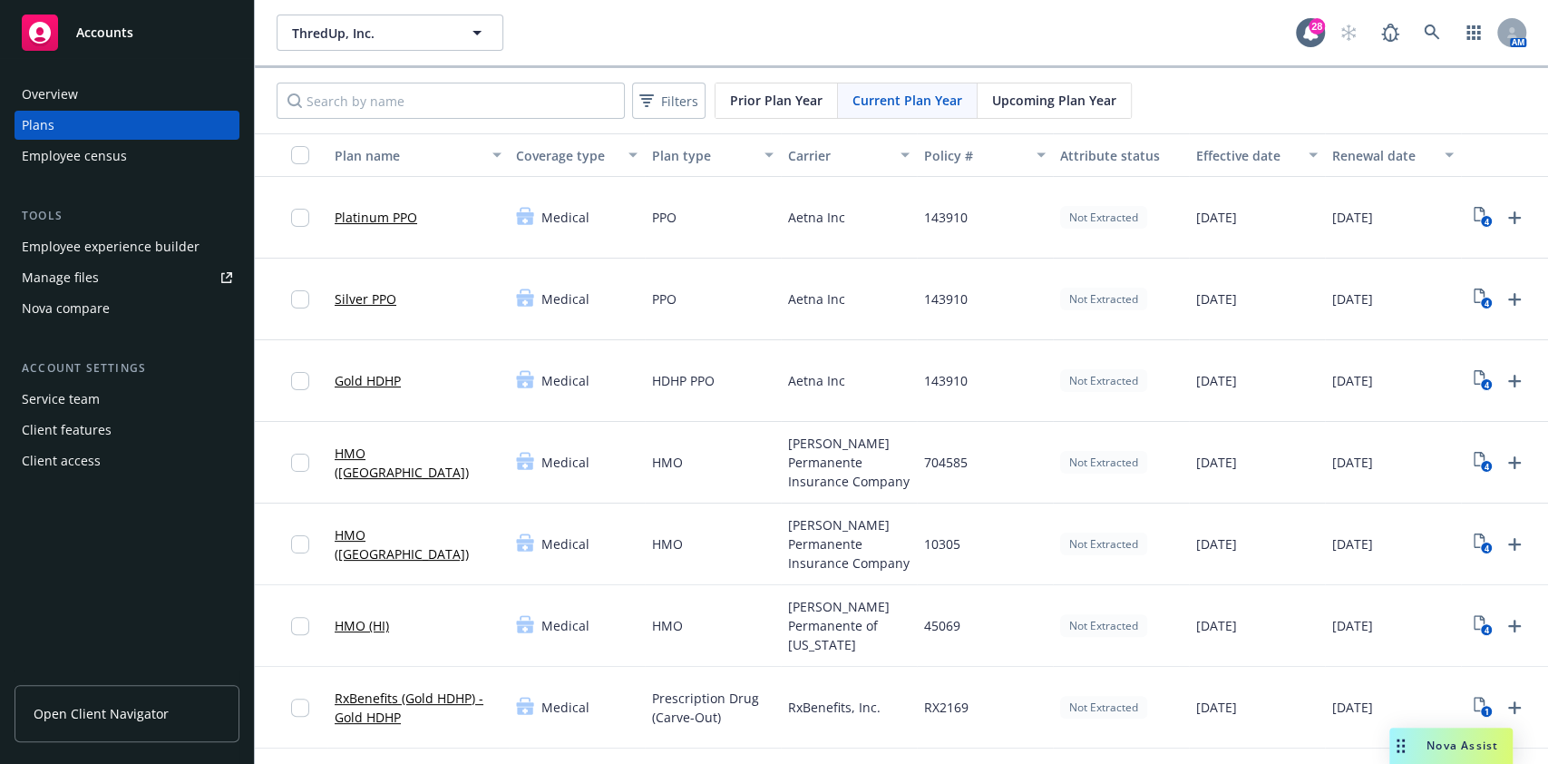
click at [880, 89] on div "Current Plan Year" at bounding box center [908, 100] width 140 height 34
click at [1497, 294] on div "4" at bounding box center [1499, 299] width 61 height 29
click at [1474, 294] on icon "4" at bounding box center [1483, 298] width 19 height 21
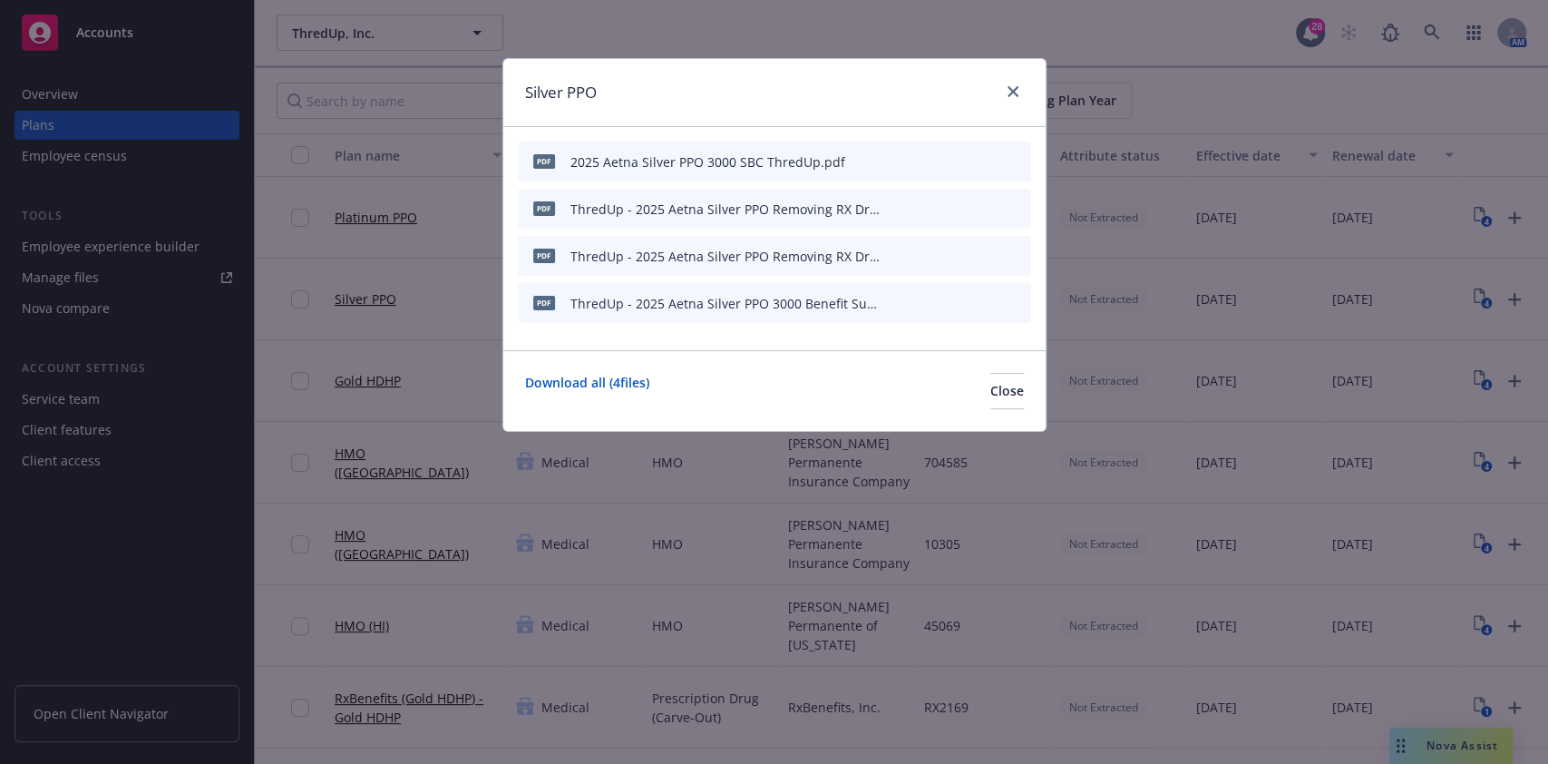
click at [990, 159] on icon "preview file" at bounding box center [985, 160] width 16 height 13
click at [1009, 89] on icon "close" at bounding box center [1013, 91] width 11 height 11
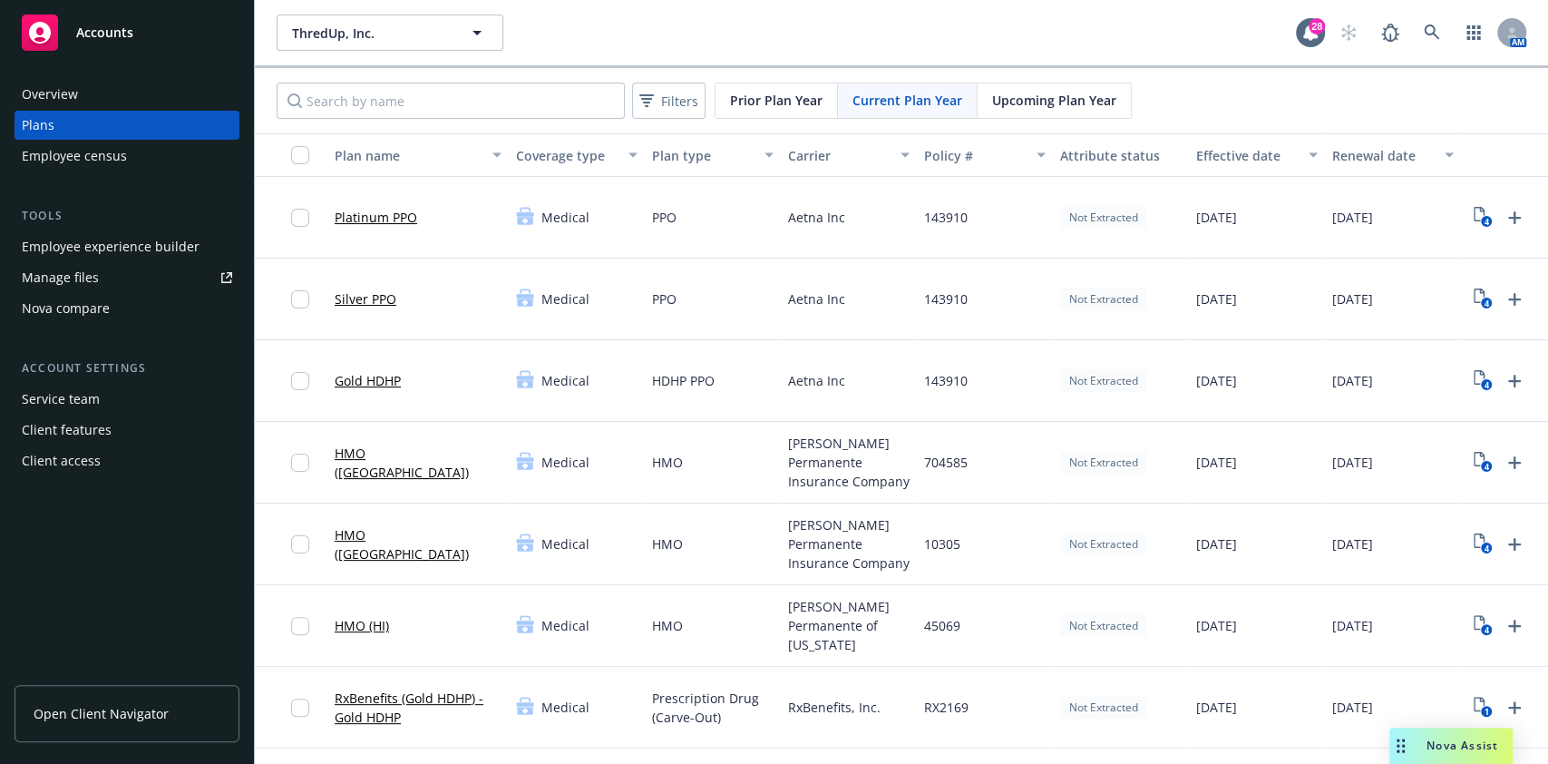
click at [912, 103] on span "Current Plan Year" at bounding box center [908, 100] width 110 height 19
click at [1487, 293] on icon "4" at bounding box center [1483, 298] width 19 height 21
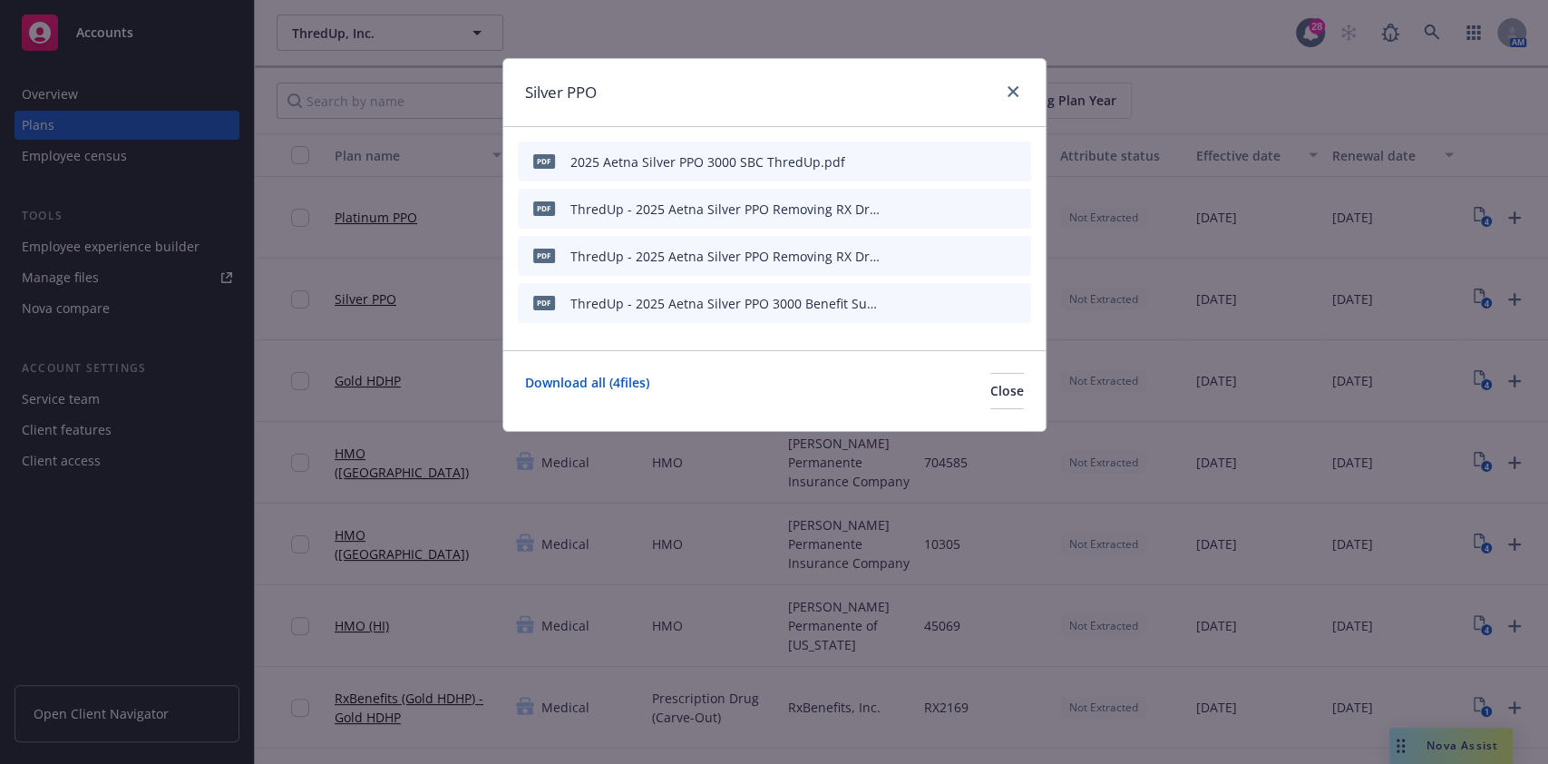
click at [982, 156] on icon "preview file" at bounding box center [985, 160] width 16 height 13
click at [1010, 84] on link "close" at bounding box center [1013, 92] width 22 height 22
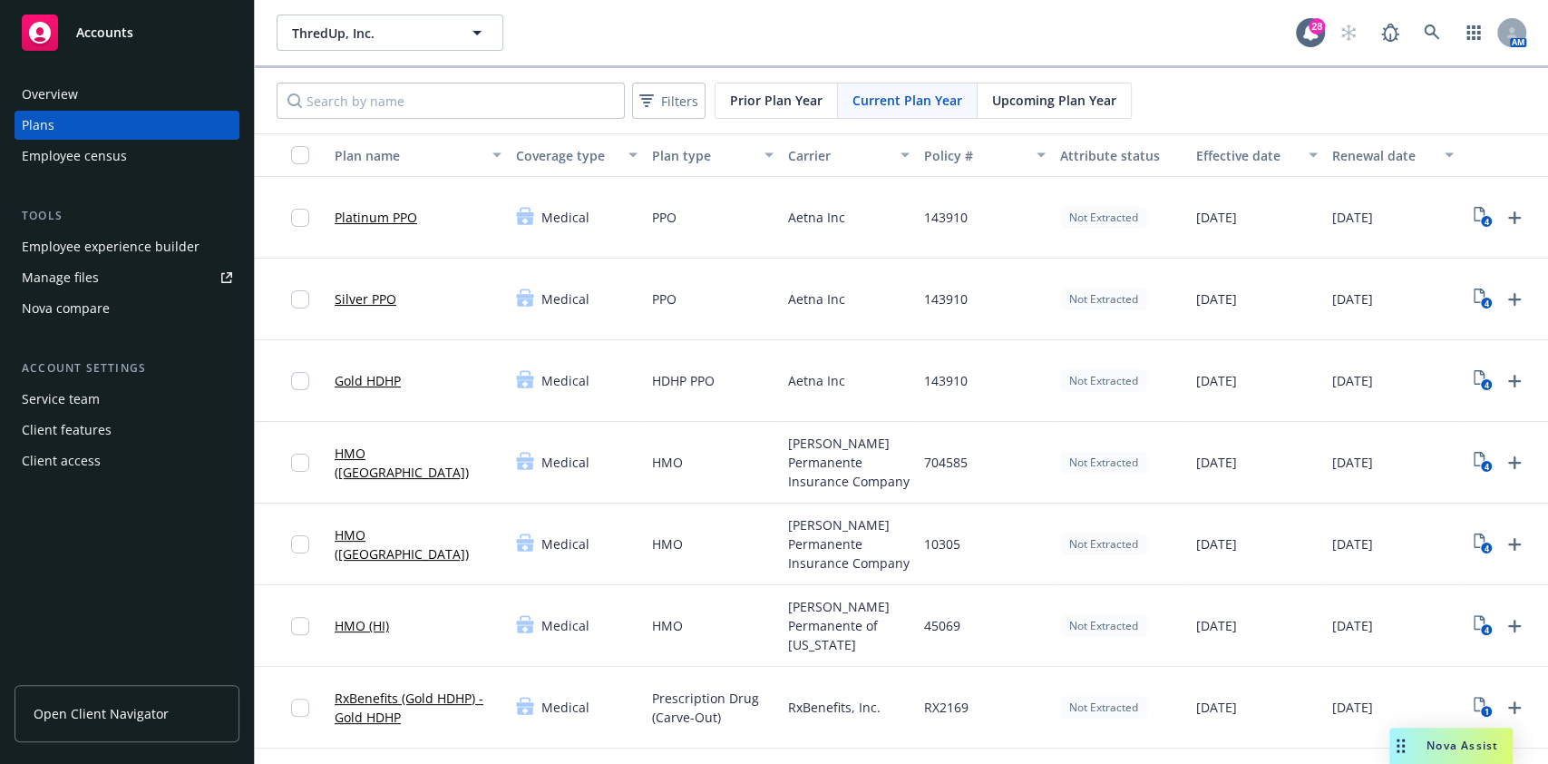
click at [772, 93] on span "Prior Plan Year" at bounding box center [776, 100] width 93 height 19
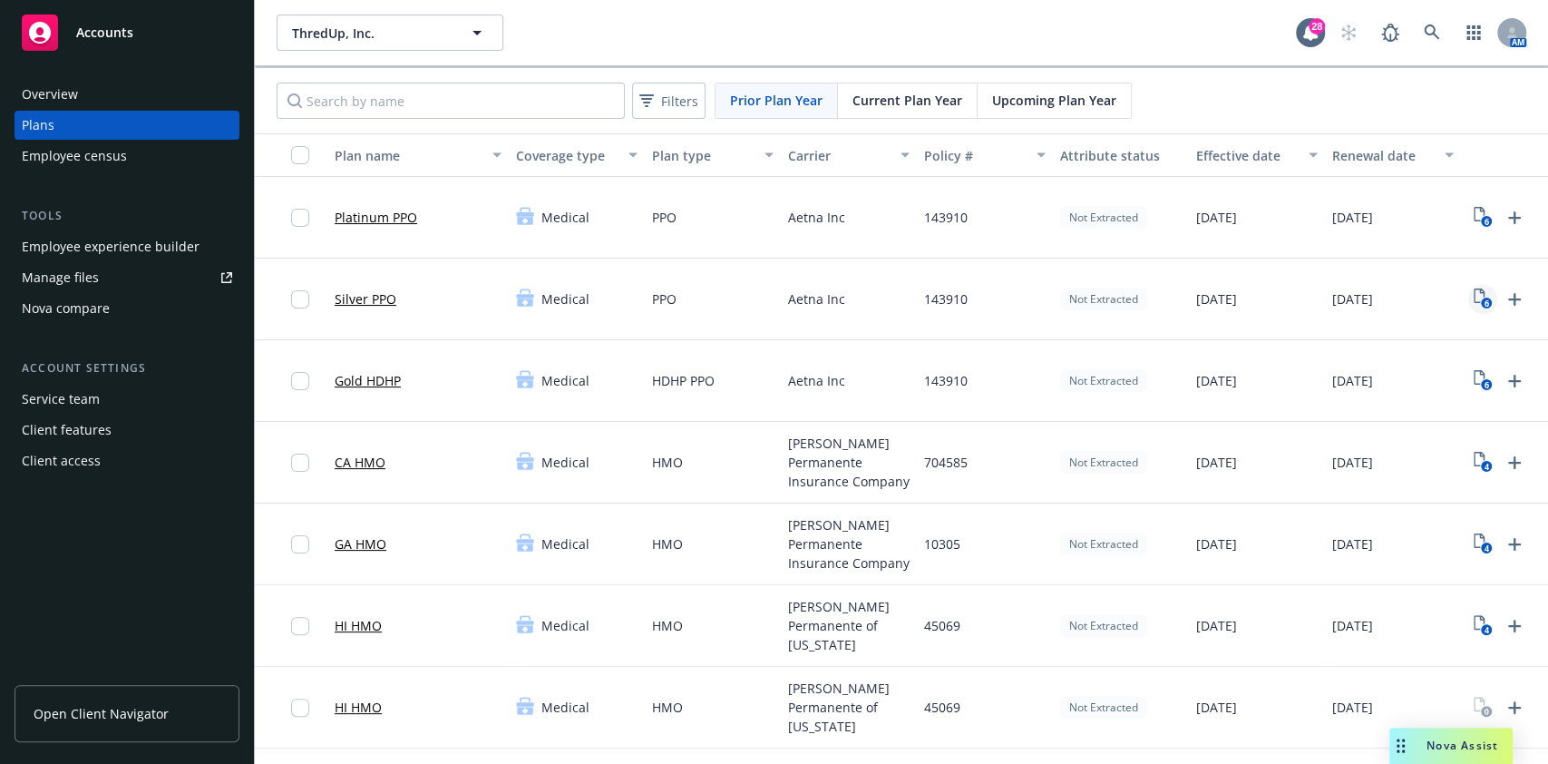
click at [1482, 298] on rect "View Plan Documents" at bounding box center [1486, 304] width 12 height 12
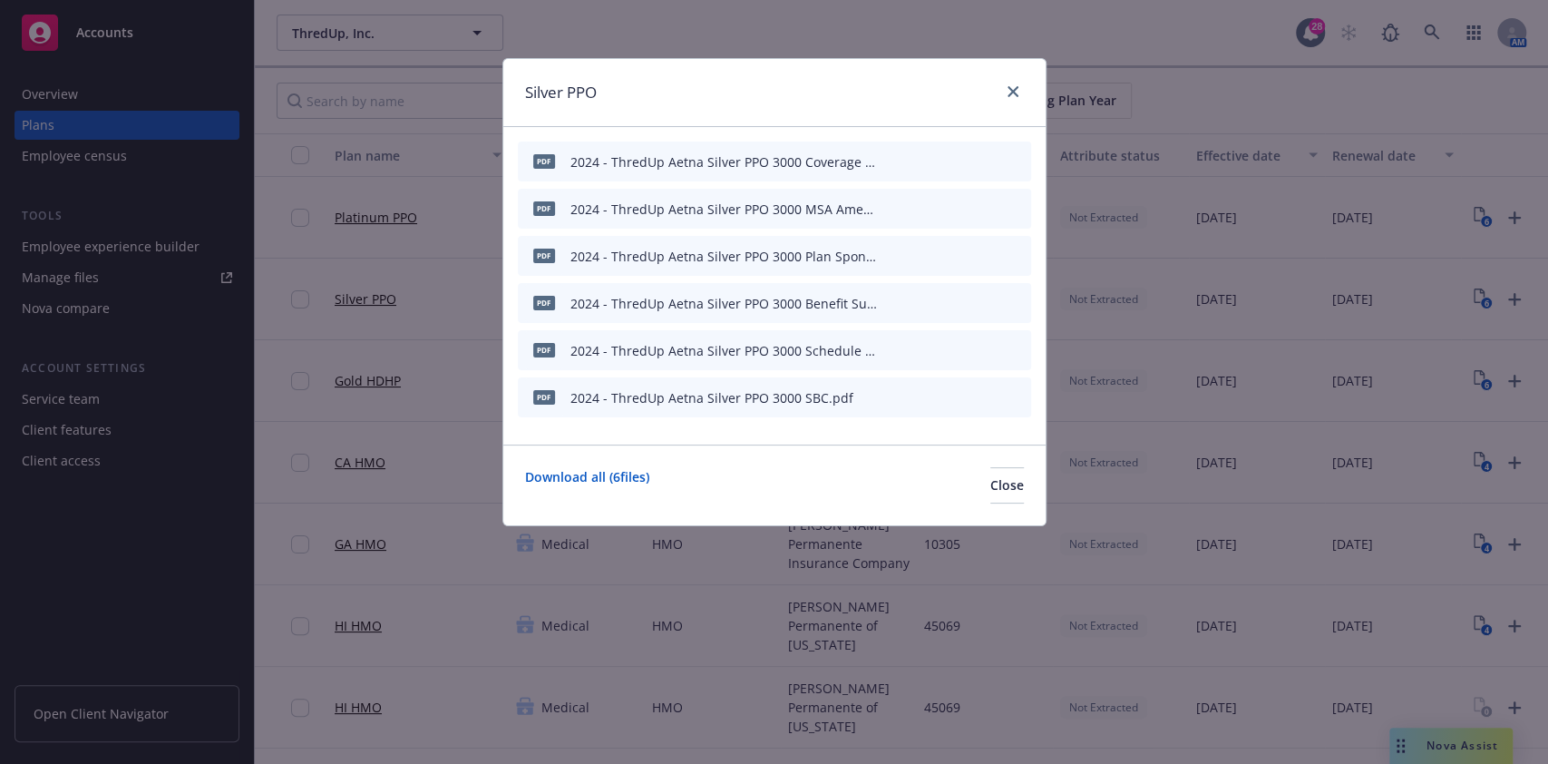
click at [985, 390] on icon "preview file" at bounding box center [985, 396] width 16 height 13
click at [993, 301] on button "preview file" at bounding box center [985, 302] width 20 height 16
click at [1017, 98] on link "close" at bounding box center [1013, 92] width 22 height 22
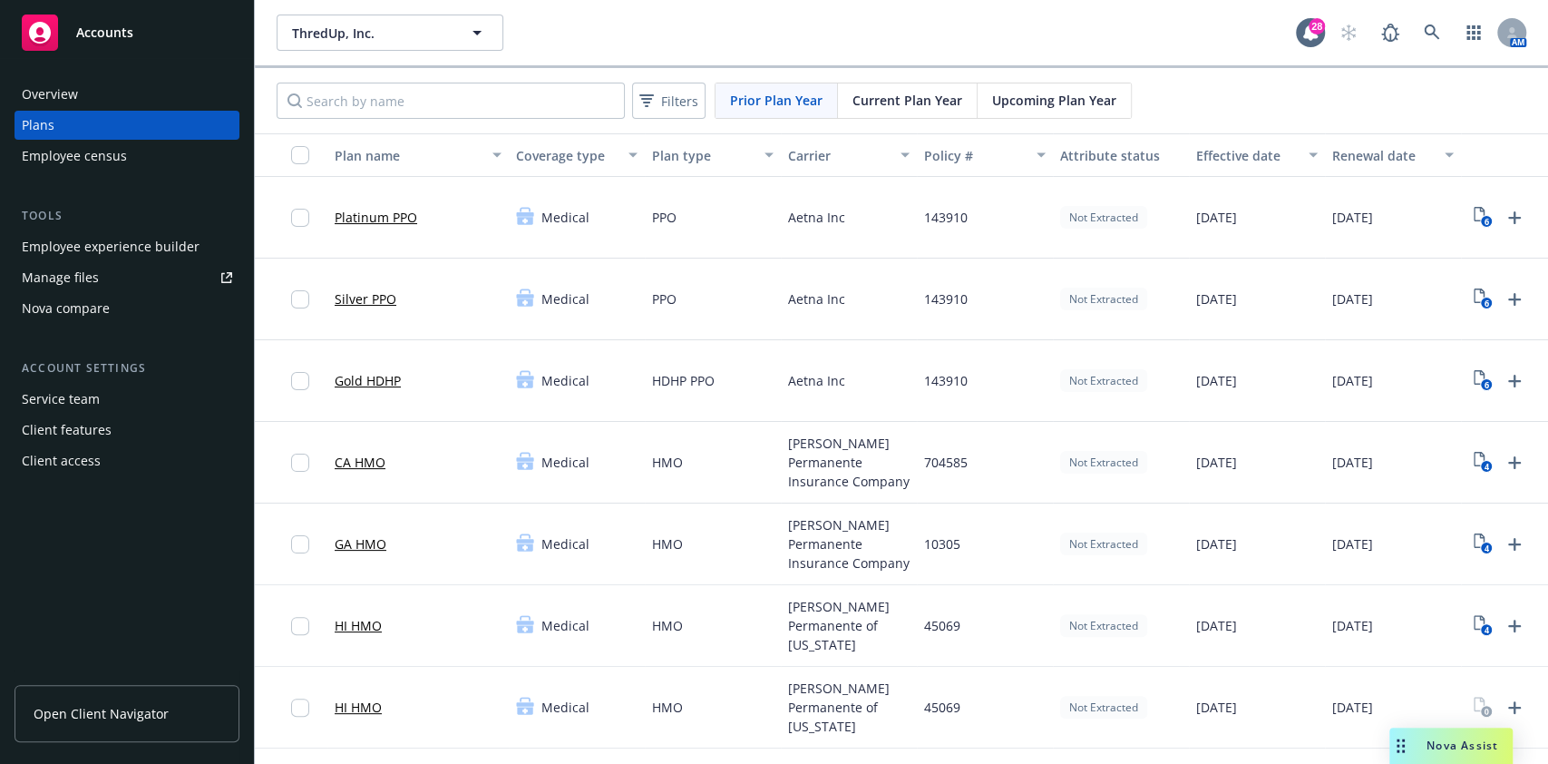
click at [882, 94] on span "Current Plan Year" at bounding box center [908, 100] width 110 height 19
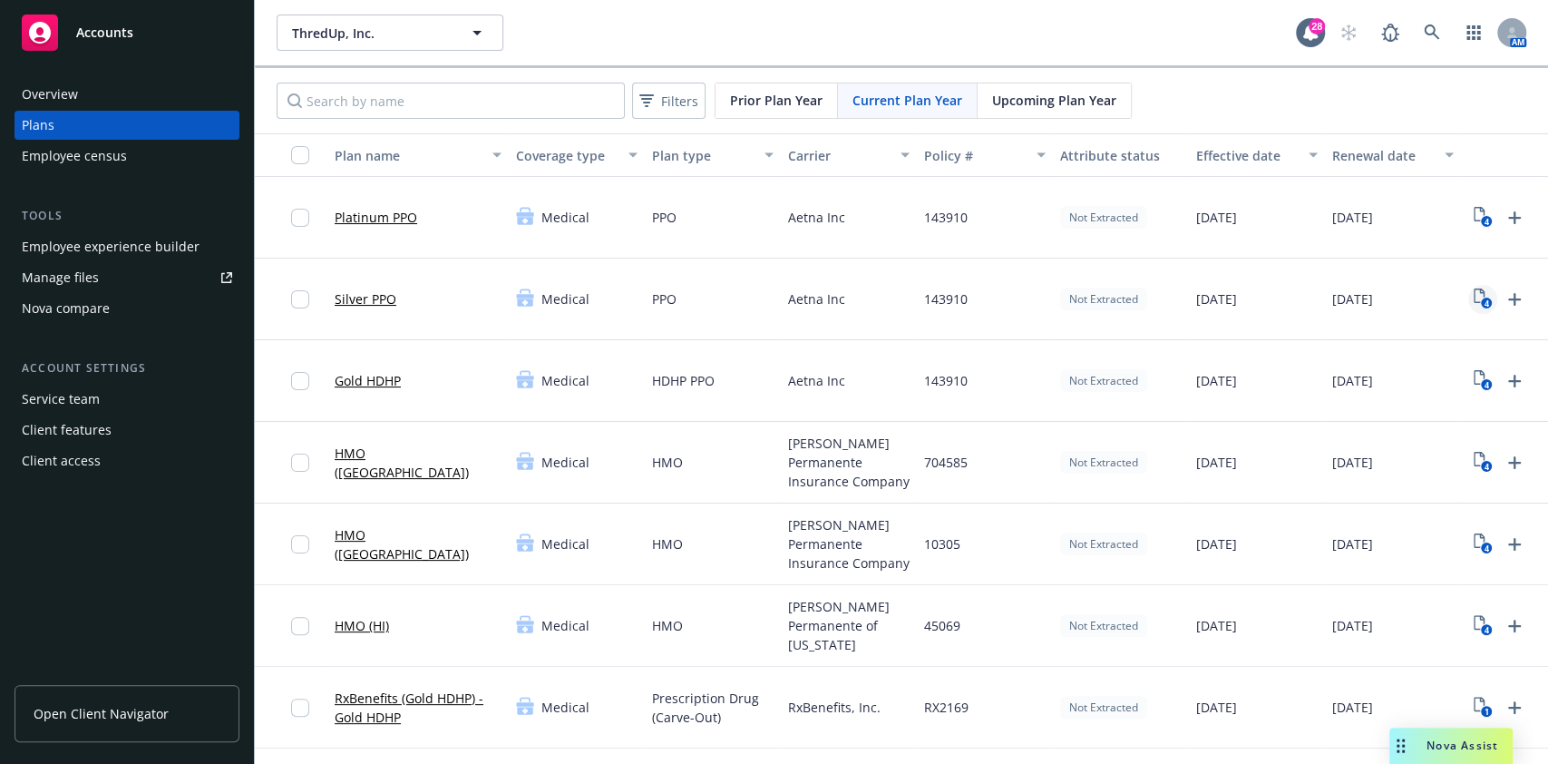
click at [1478, 292] on icon "4" at bounding box center [1483, 298] width 19 height 21
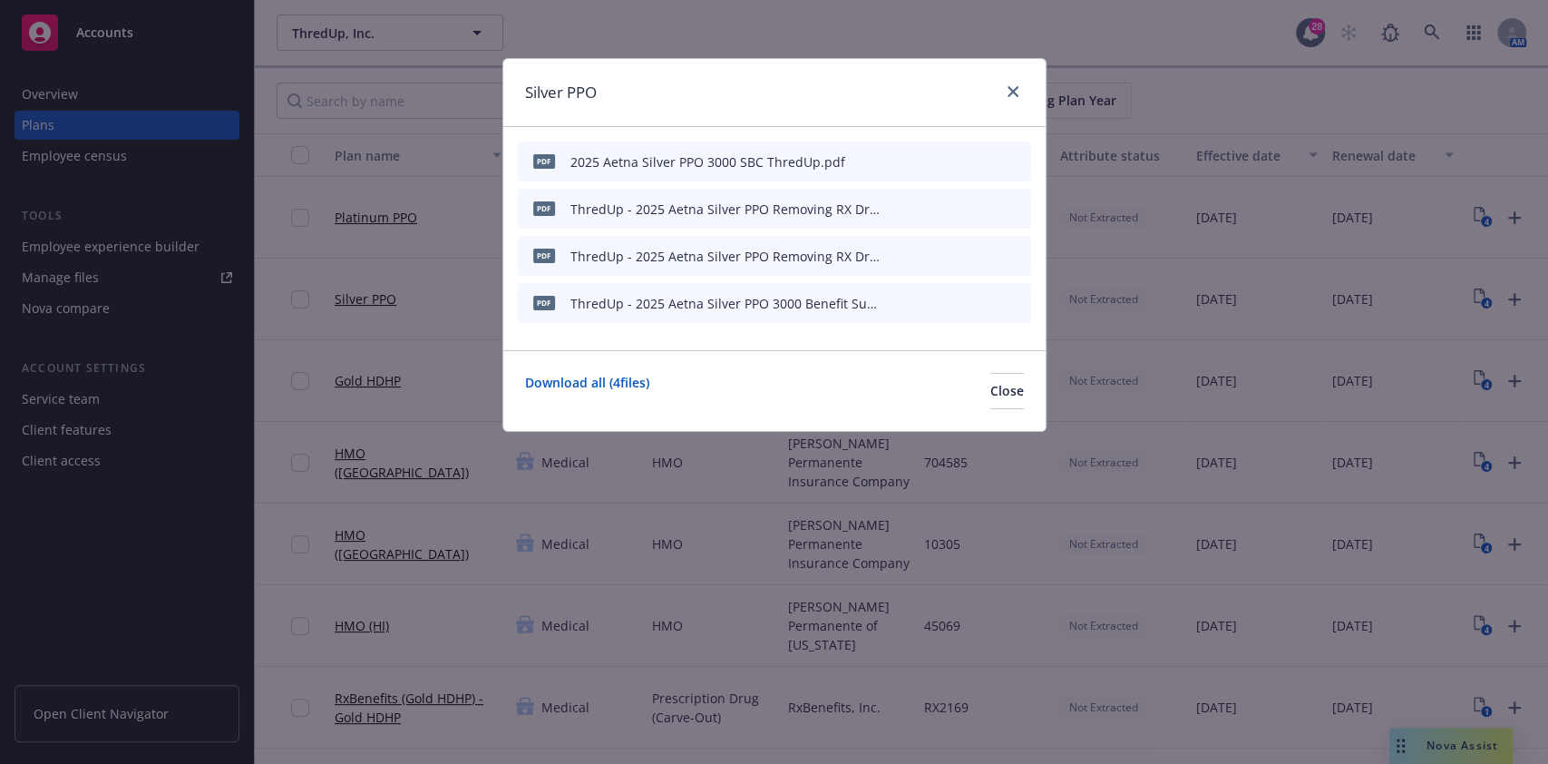
click at [975, 297] on div at bounding box center [956, 303] width 136 height 26
click at [981, 297] on icon "preview file" at bounding box center [985, 302] width 16 height 13
click at [984, 163] on icon "preview file" at bounding box center [985, 160] width 16 height 13
